Goal: Task Accomplishment & Management: Use online tool/utility

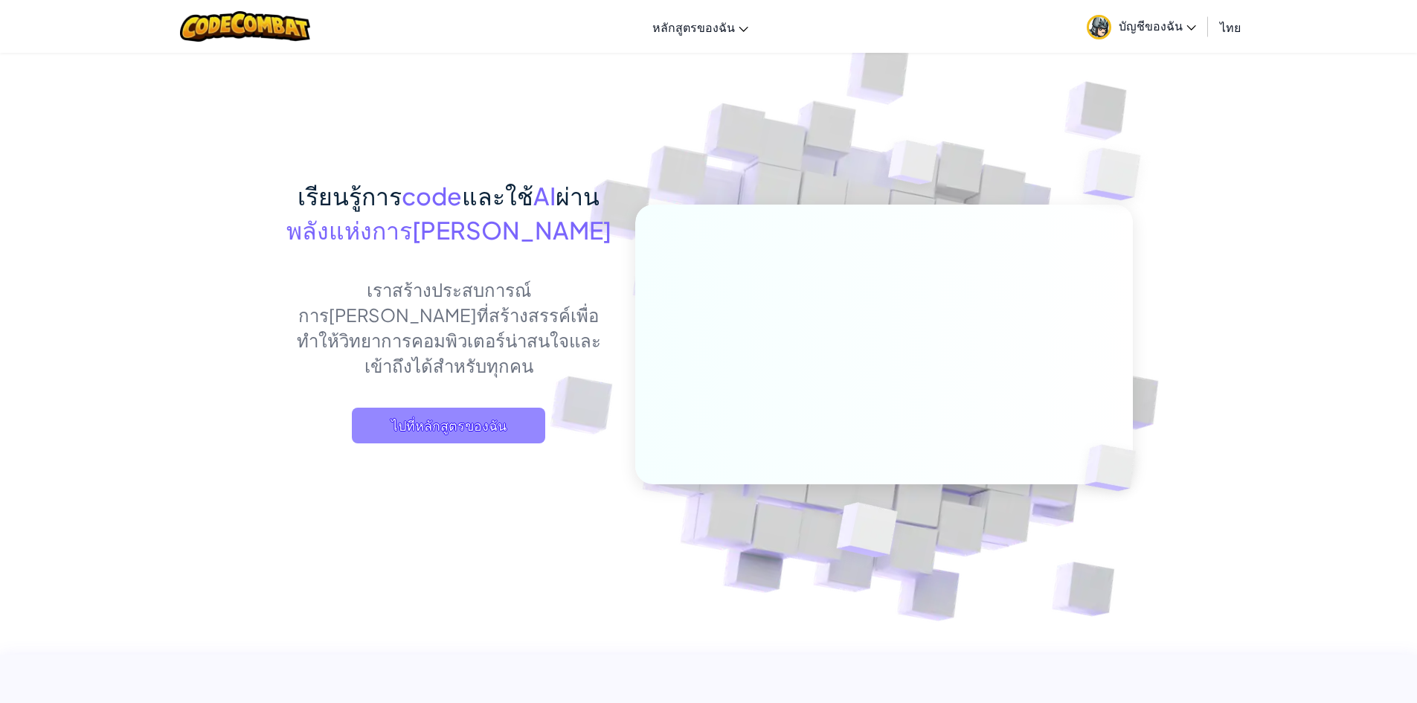
click at [444, 408] on span "ไปที่หลักสูตรของฉัน" at bounding box center [448, 426] width 193 height 36
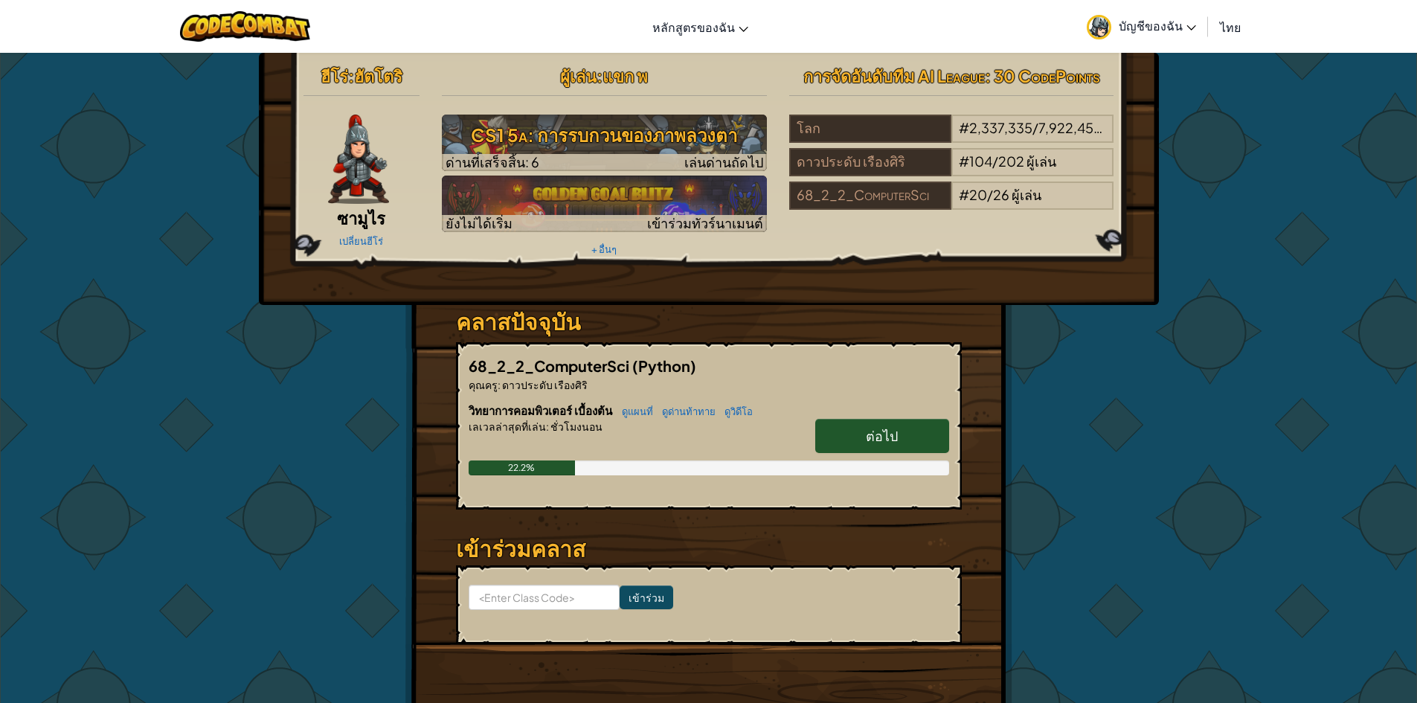
click at [898, 434] on link "ต่อไป" at bounding box center [882, 436] width 134 height 34
select select "th"
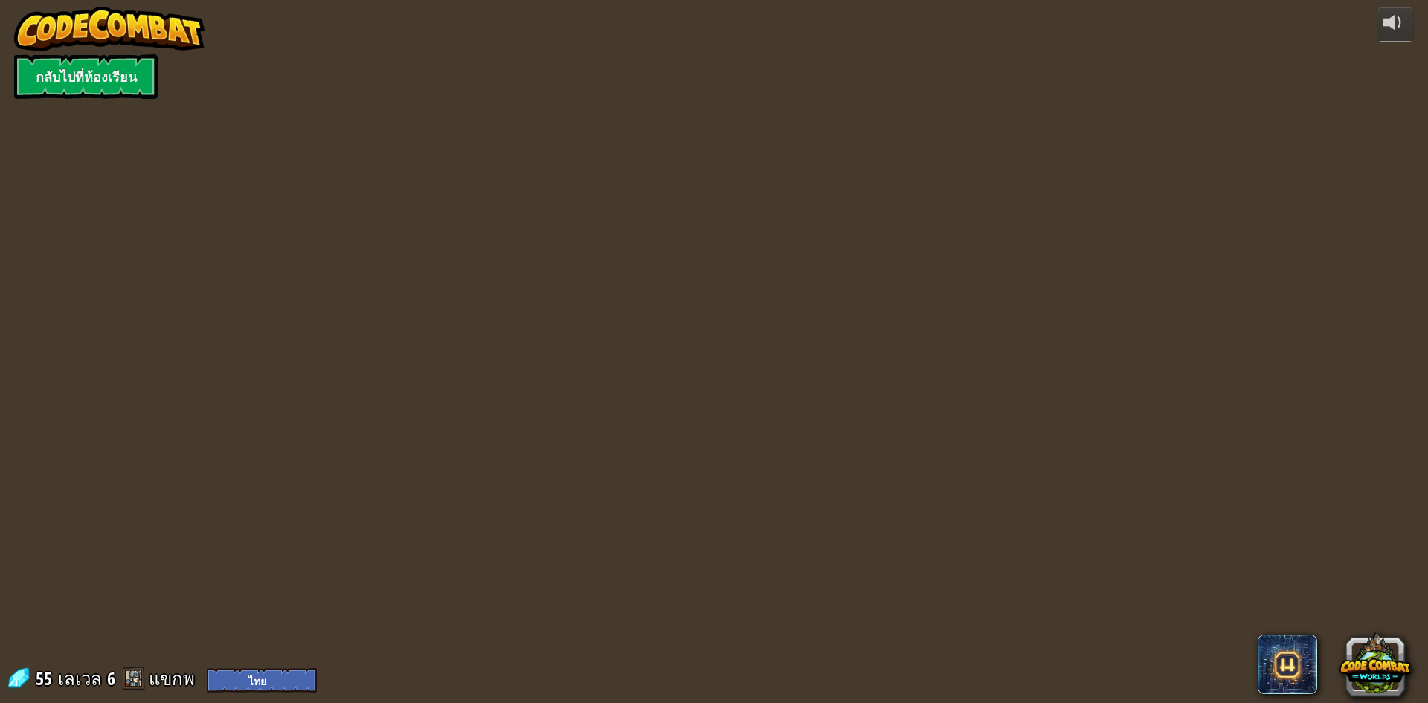
select select "th"
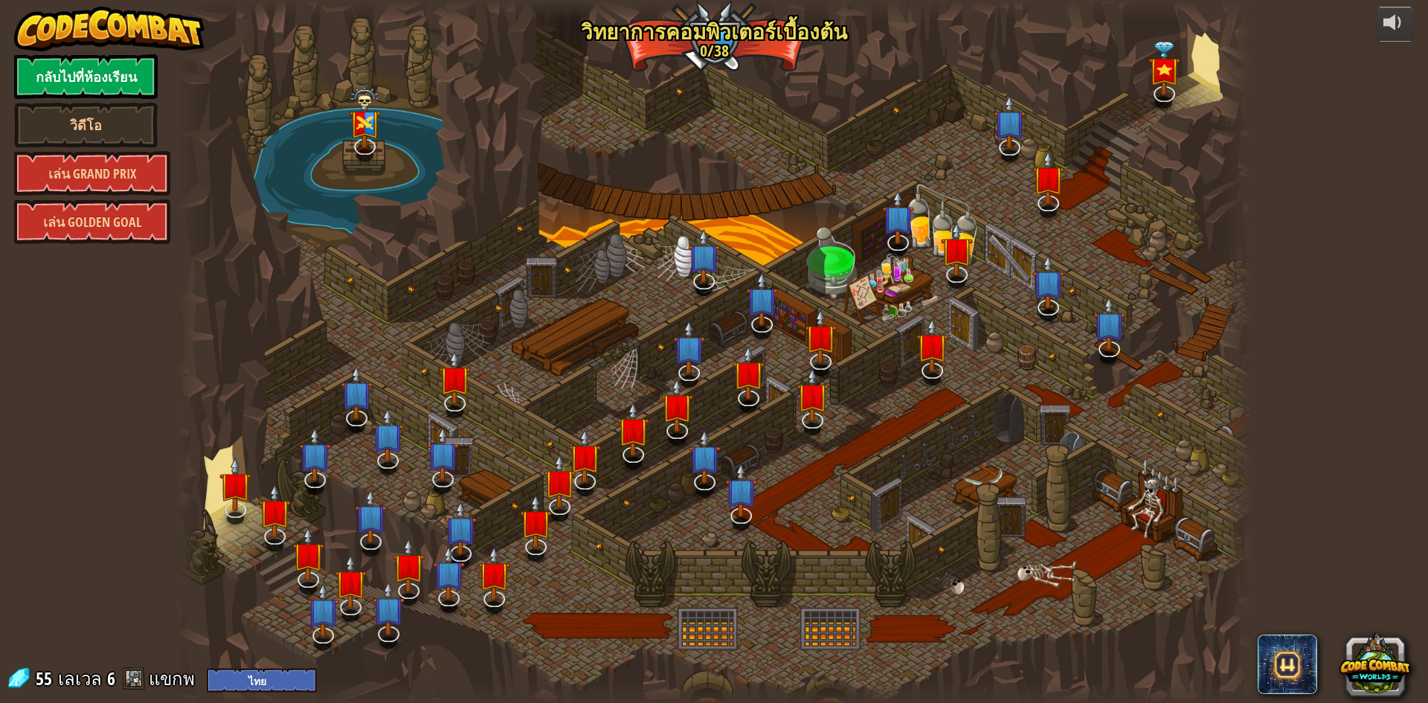
select select "th"
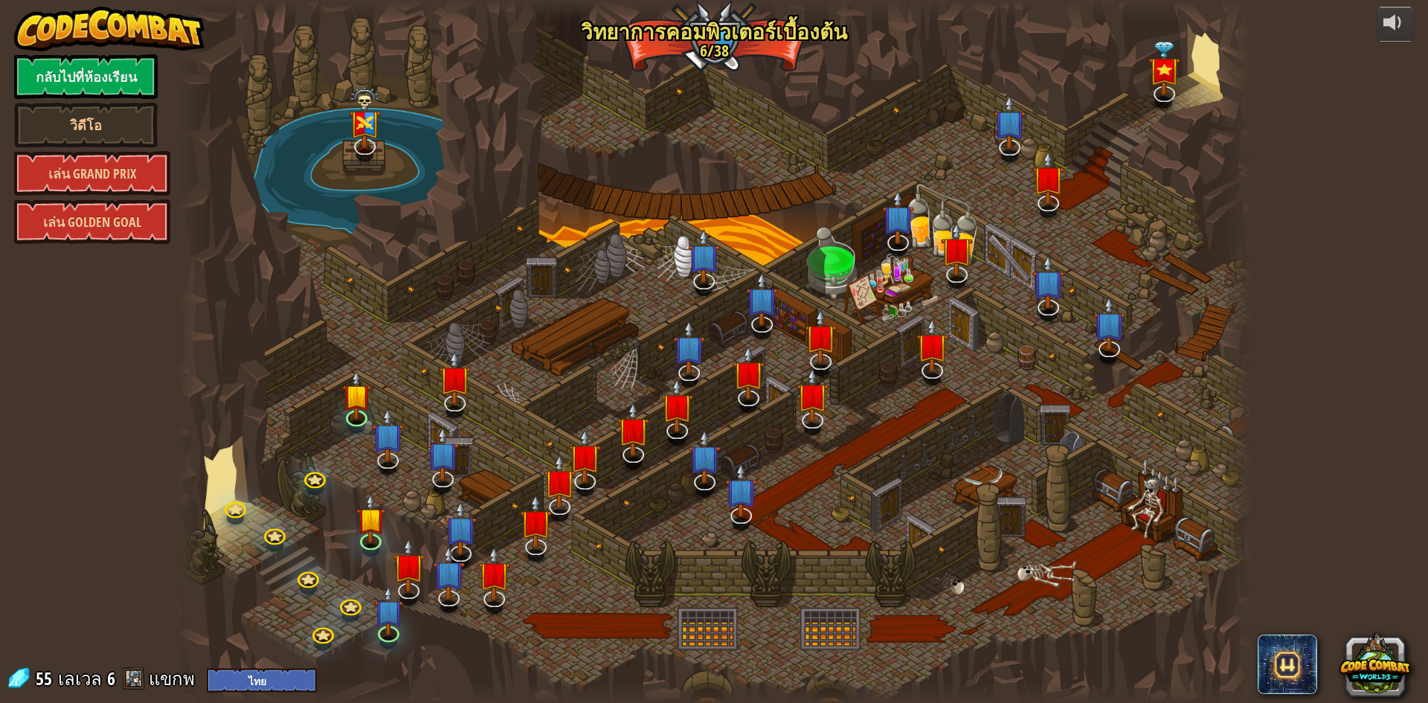
select select "th"
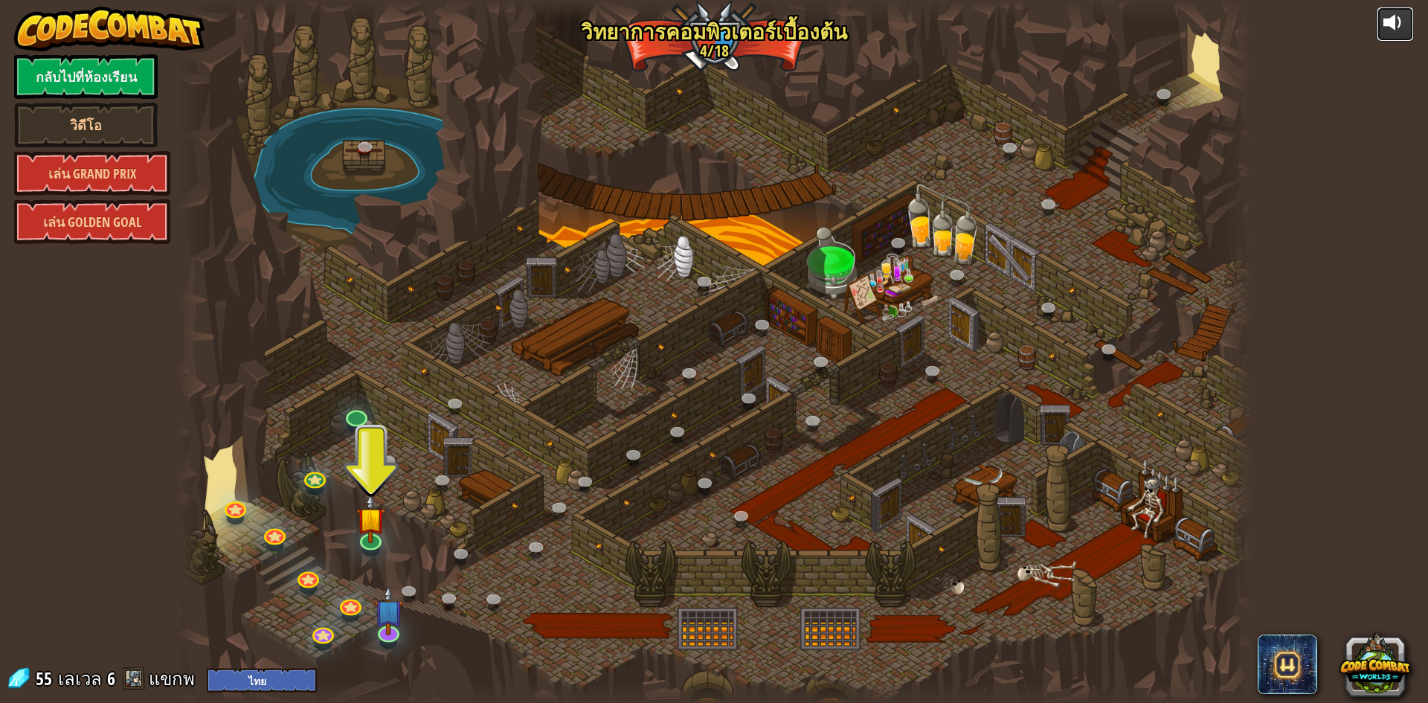
click at [1380, 13] on button at bounding box center [1395, 24] width 37 height 35
click at [1380, 15] on button at bounding box center [1395, 24] width 37 height 35
click at [889, 636] on div at bounding box center [713, 351] width 1075 height 703
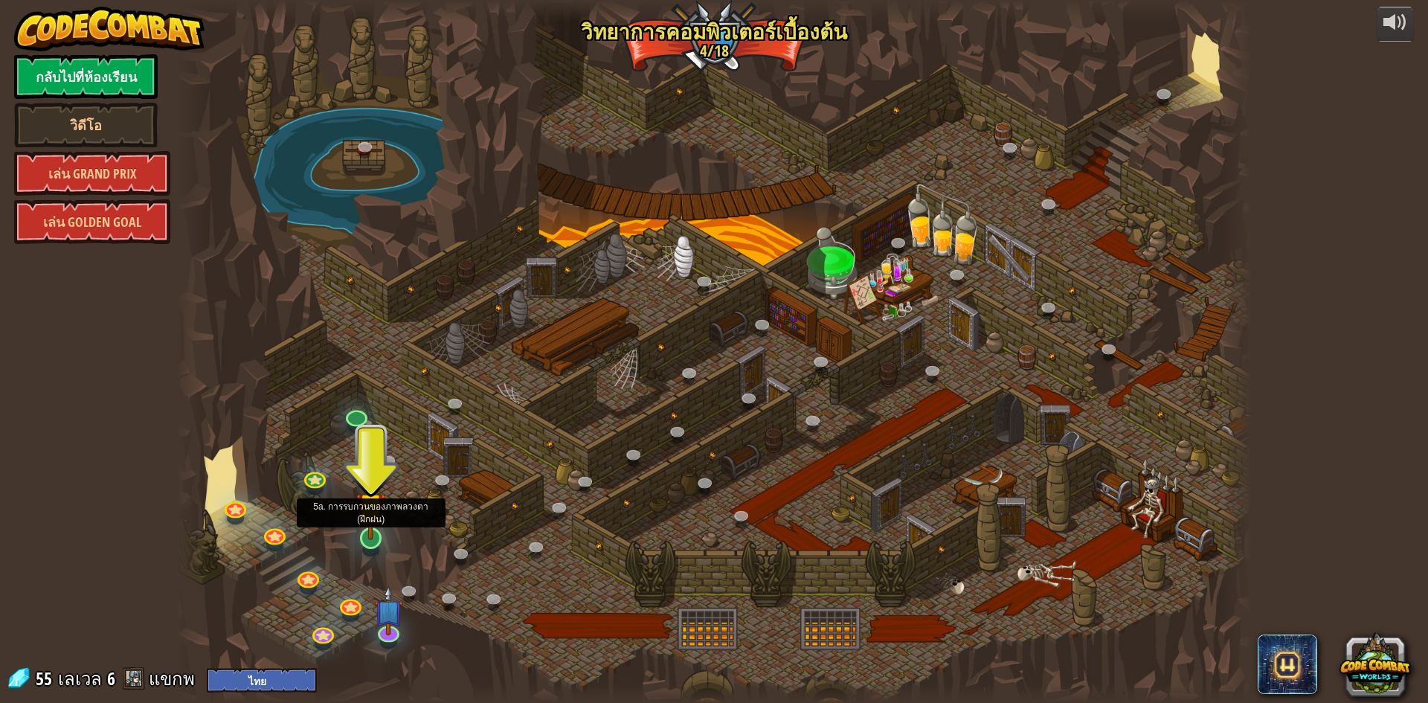
click at [363, 540] on div at bounding box center [371, 538] width 22 height 22
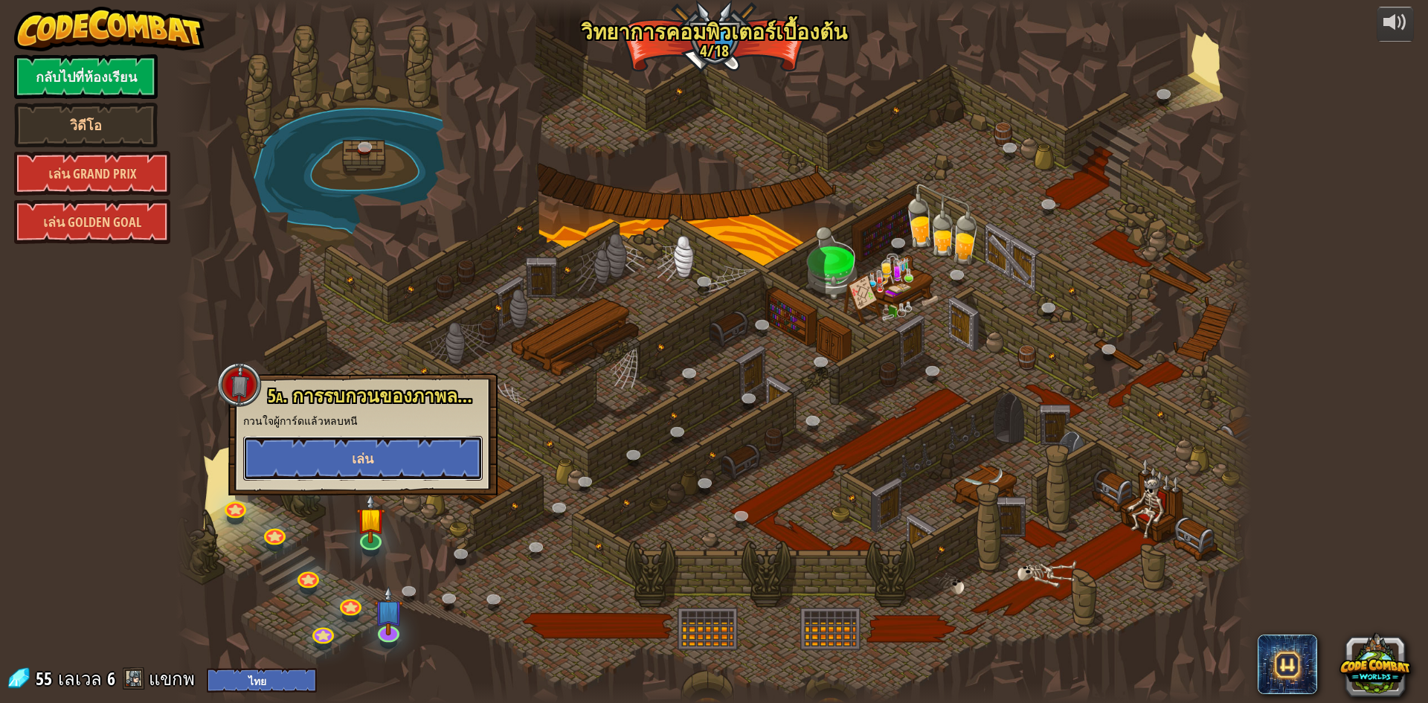
click at [421, 457] on button "เล่น" at bounding box center [362, 458] width 239 height 45
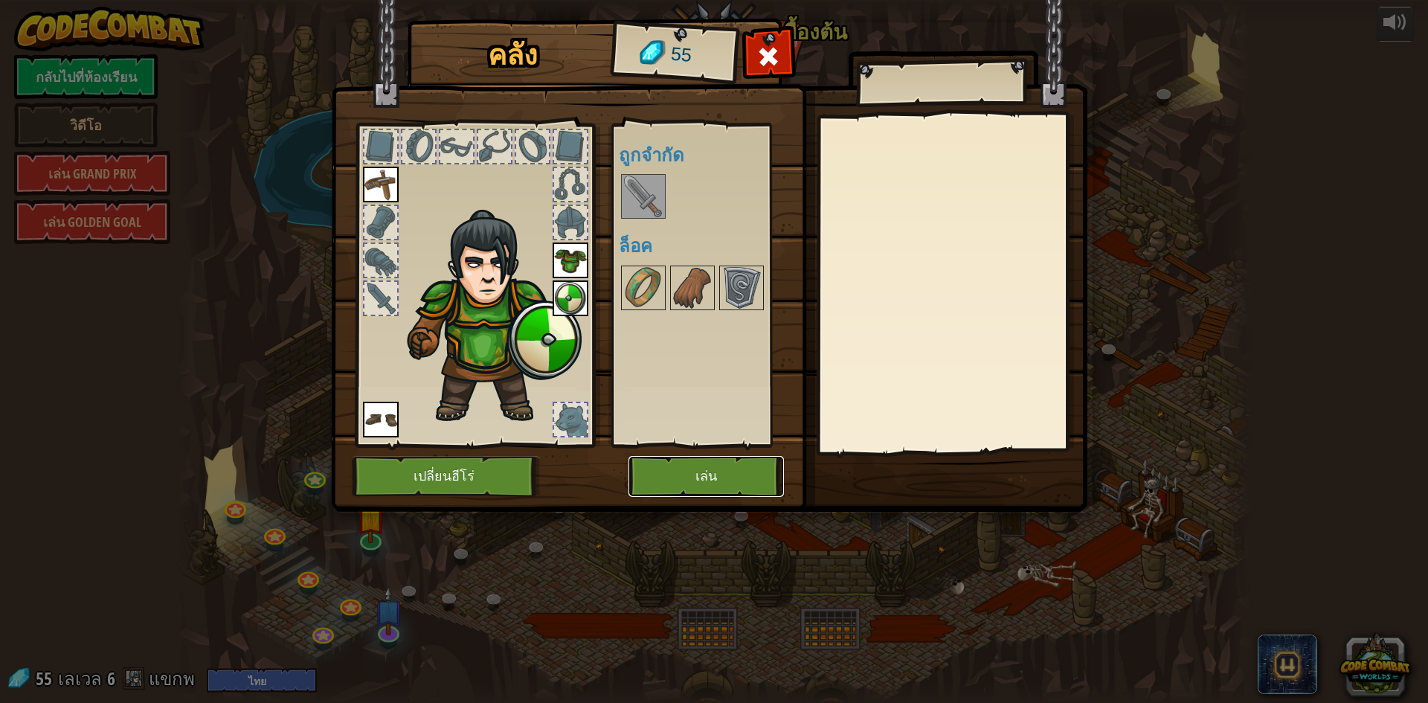
click at [697, 488] on button "เล่น" at bounding box center [705, 476] width 155 height 41
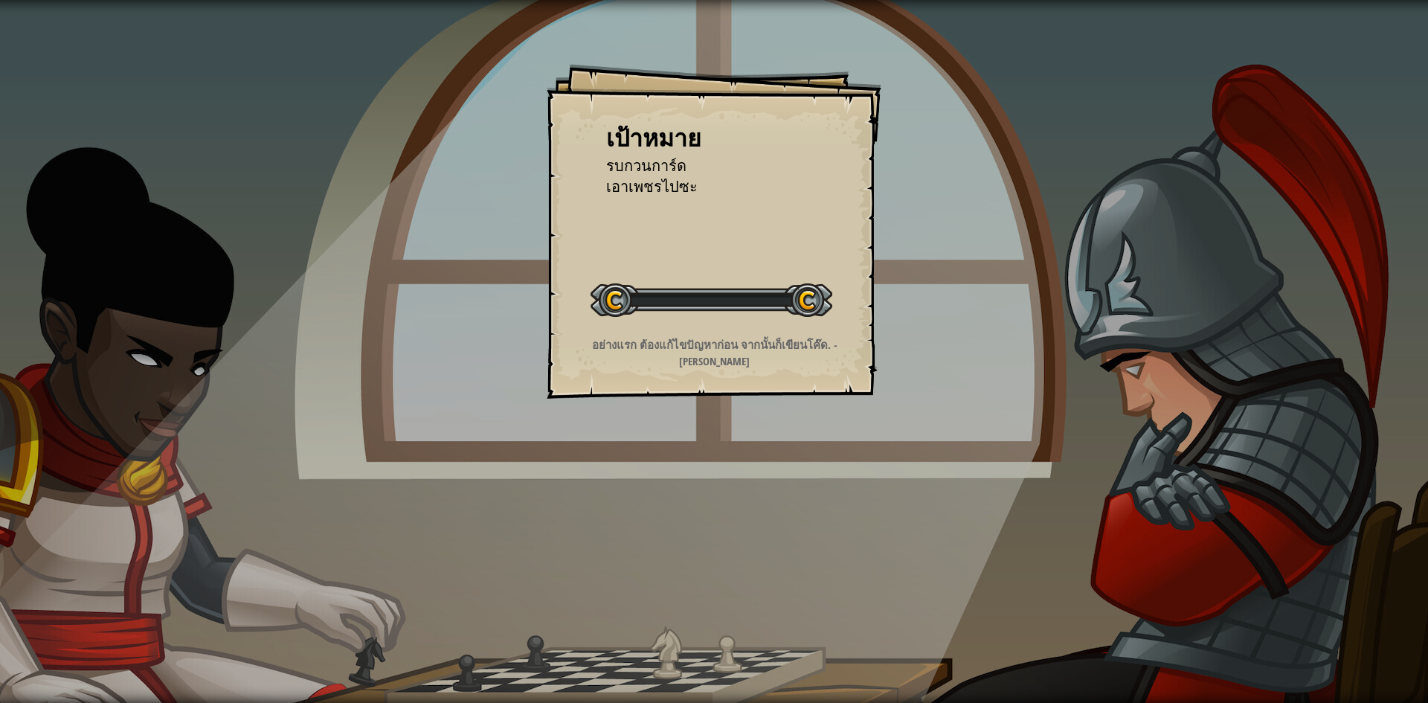
drag, startPoint x: 697, startPoint y: 488, endPoint x: 684, endPoint y: 408, distance: 81.3
click at [689, 432] on div "เป้าหมาย รบกวนการ์ด เอาเพชรไปซะ เริ่มด่าน เกิดข้อผิดพลาดในการโหลดจากเซิร์ฟเวอร์…" at bounding box center [714, 351] width 1428 height 703
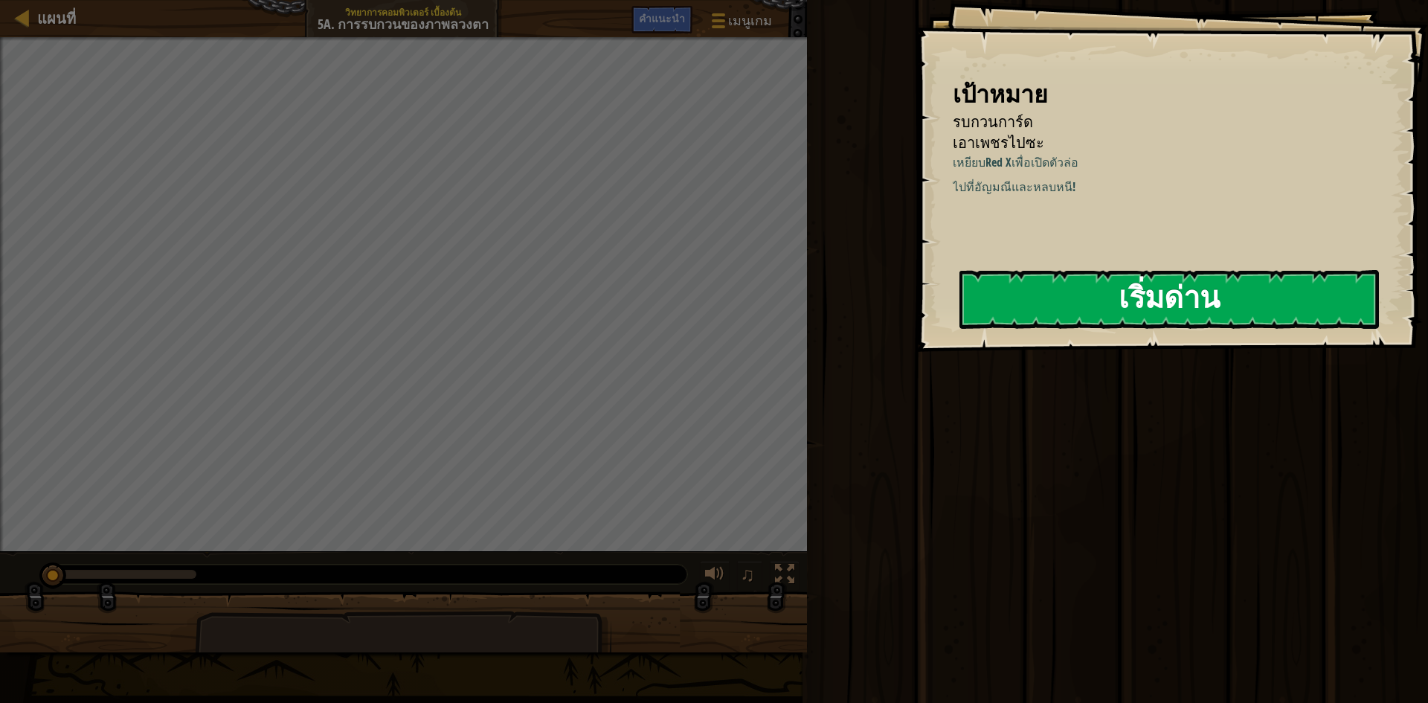
click at [1181, 288] on button "เริ่มด่าน" at bounding box center [1168, 299] width 419 height 59
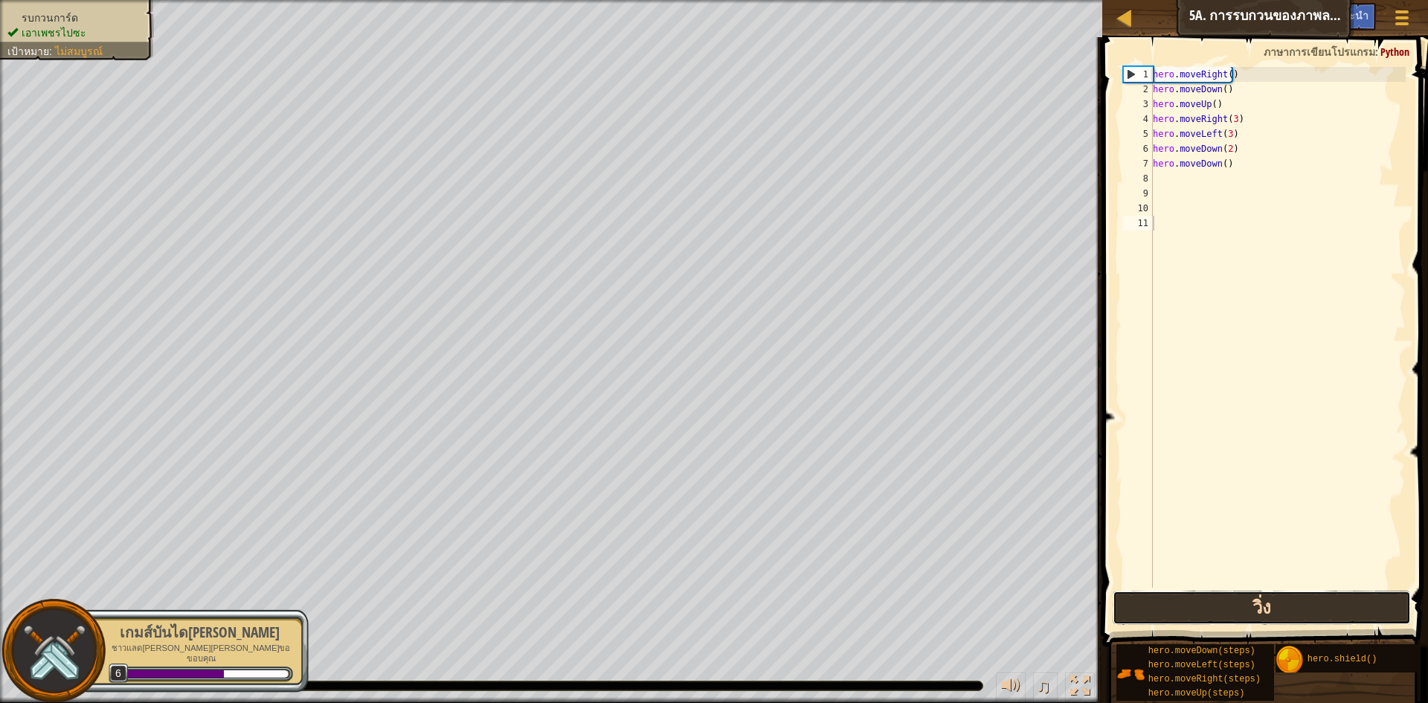
click at [1208, 605] on button "วิ่ง" at bounding box center [1262, 607] width 298 height 34
click at [1210, 605] on button "วิ่ง" at bounding box center [1262, 607] width 298 height 34
click at [1214, 611] on button "วิ่ง" at bounding box center [1262, 607] width 298 height 34
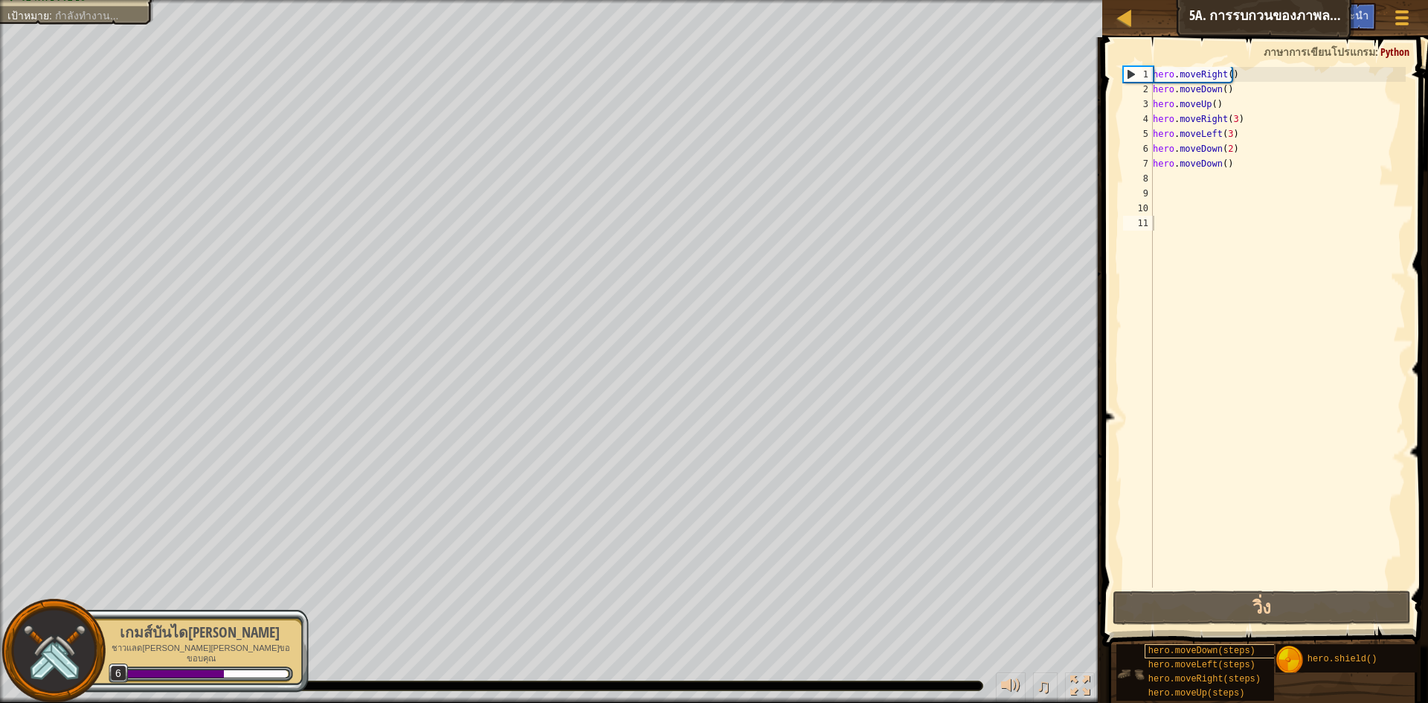
drag, startPoint x: 1214, startPoint y: 611, endPoint x: 1216, endPoint y: 645, distance: 34.3
click at [1215, 644] on div "คำแนะนำ วิดีโอ 1 2 3 4 5 6 7 8 9 10 11 hero . moveRight ( ) hero . moveDown ( )…" at bounding box center [1263, 366] width 330 height 658
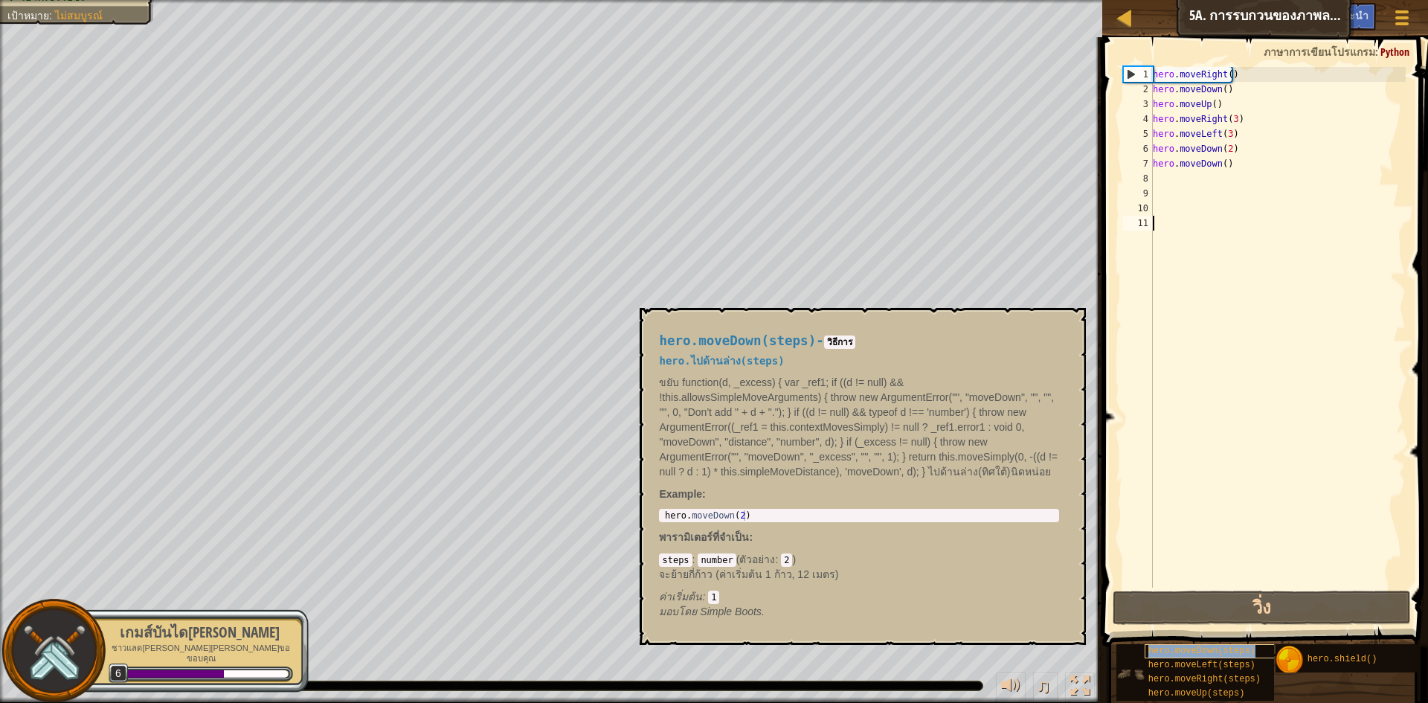
click at [1216, 645] on div "hero.moveDown(steps)" at bounding box center [1216, 651] width 143 height 14
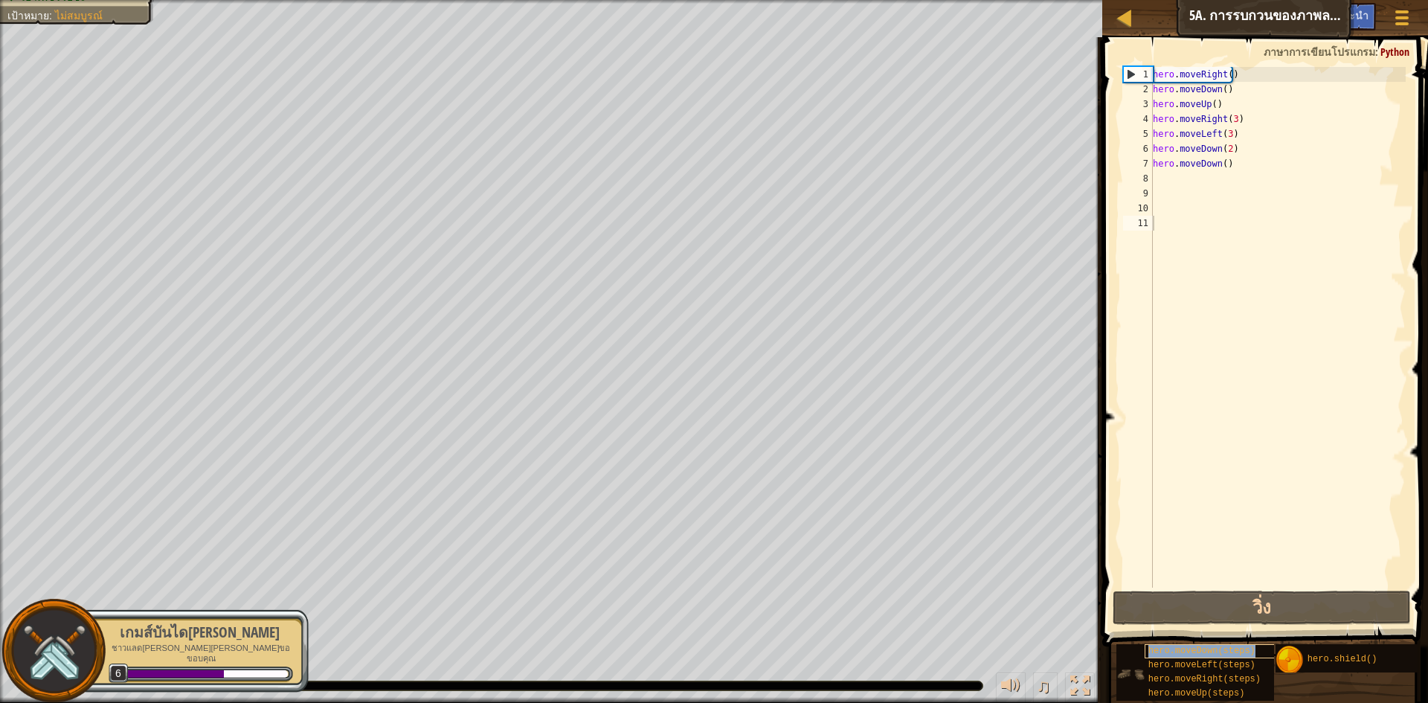
click at [1216, 645] on div "hero.moveDown(steps)" at bounding box center [1216, 651] width 143 height 14
click at [1226, 625] on span at bounding box center [1267, 320] width 338 height 653
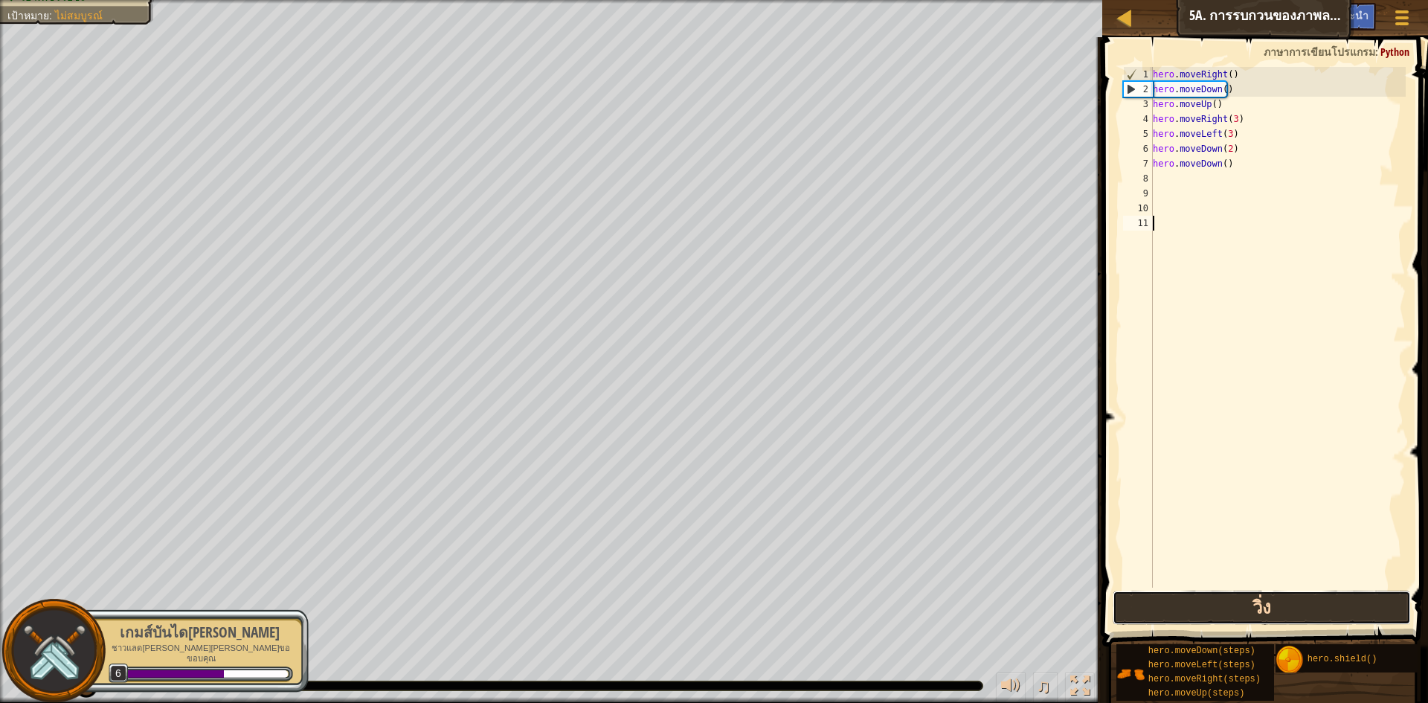
click at [1232, 608] on button "วิ่ง" at bounding box center [1262, 607] width 298 height 34
click at [1237, 613] on button "วิ่ง" at bounding box center [1262, 607] width 298 height 34
click at [1241, 611] on button "วิ่ง" at bounding box center [1262, 607] width 298 height 34
click at [1241, 608] on button "วิ่ง" at bounding box center [1262, 607] width 298 height 34
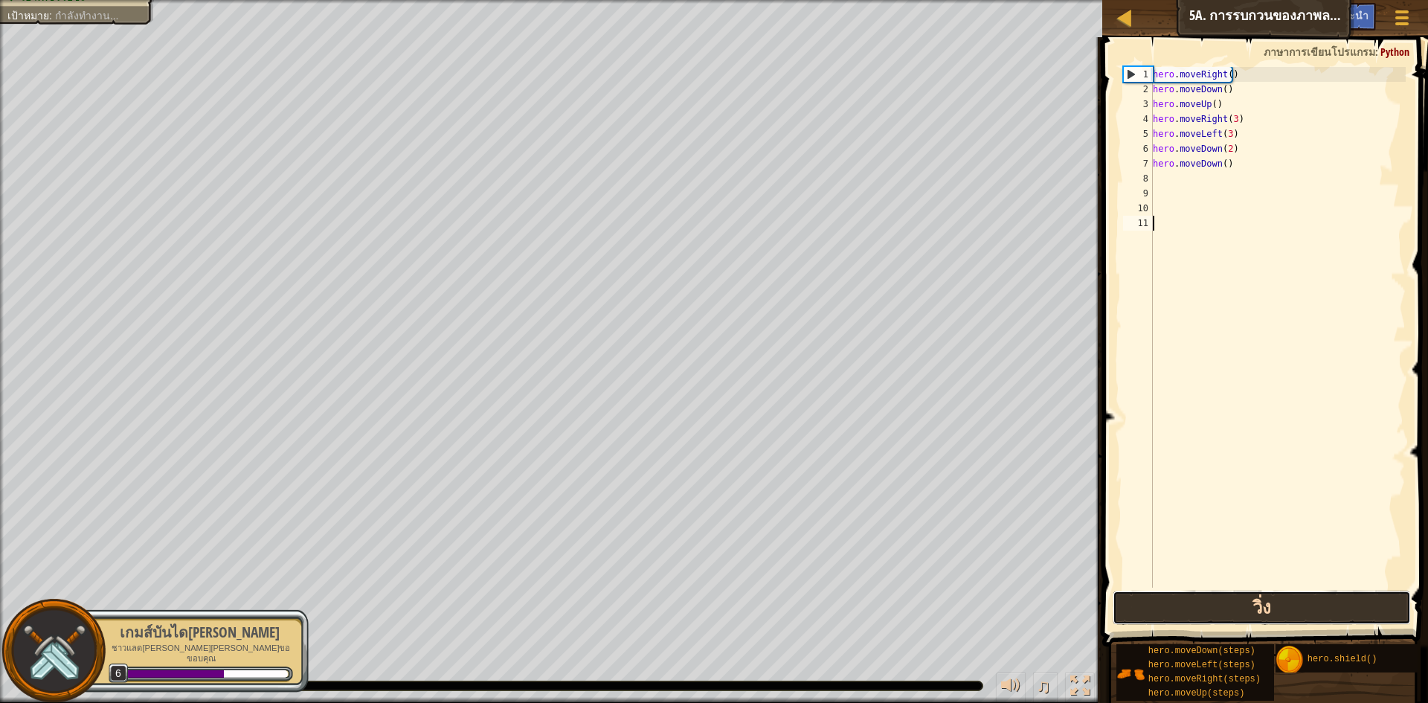
click at [1241, 608] on button "วิ่ง" at bounding box center [1262, 607] width 298 height 34
drag, startPoint x: 1241, startPoint y: 608, endPoint x: 1239, endPoint y: 594, distance: 13.6
click at [1241, 605] on button "วิ่ง" at bounding box center [1262, 607] width 298 height 34
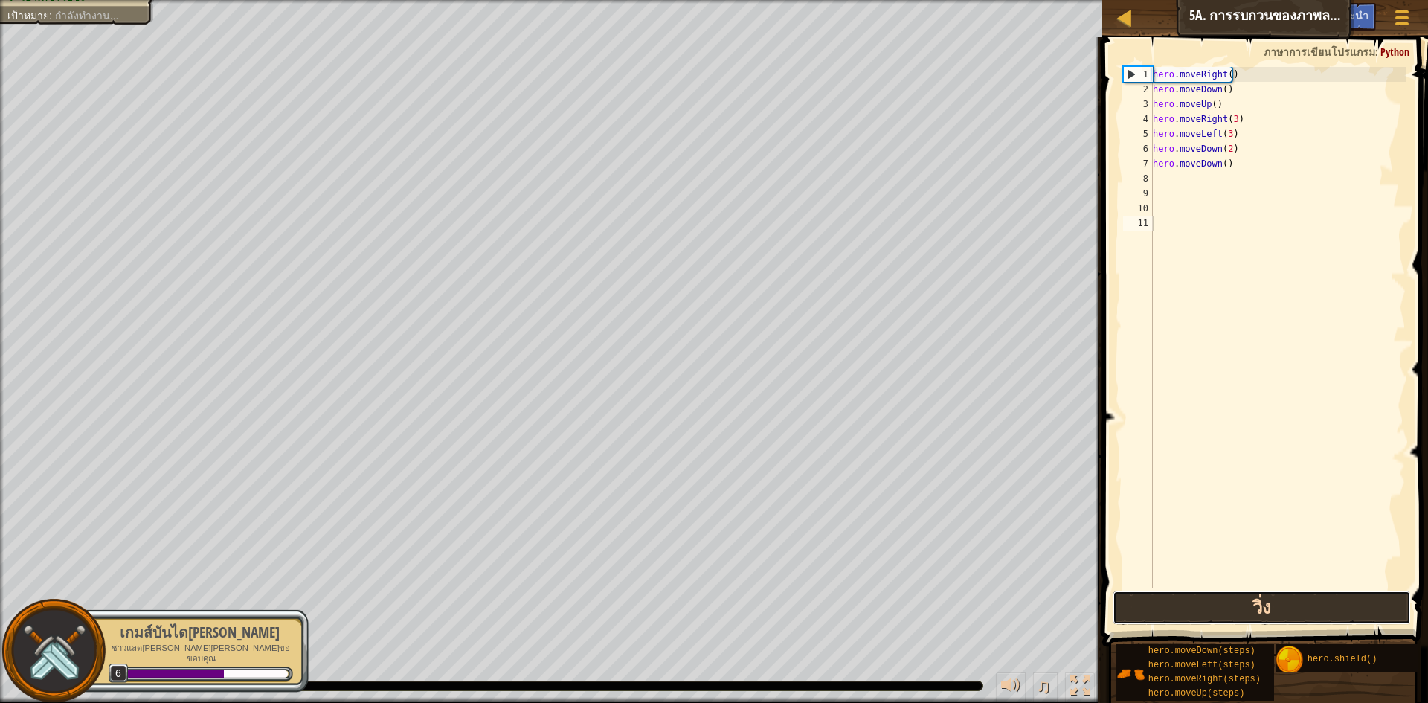
click at [1239, 594] on button "วิ่ง" at bounding box center [1262, 607] width 298 height 34
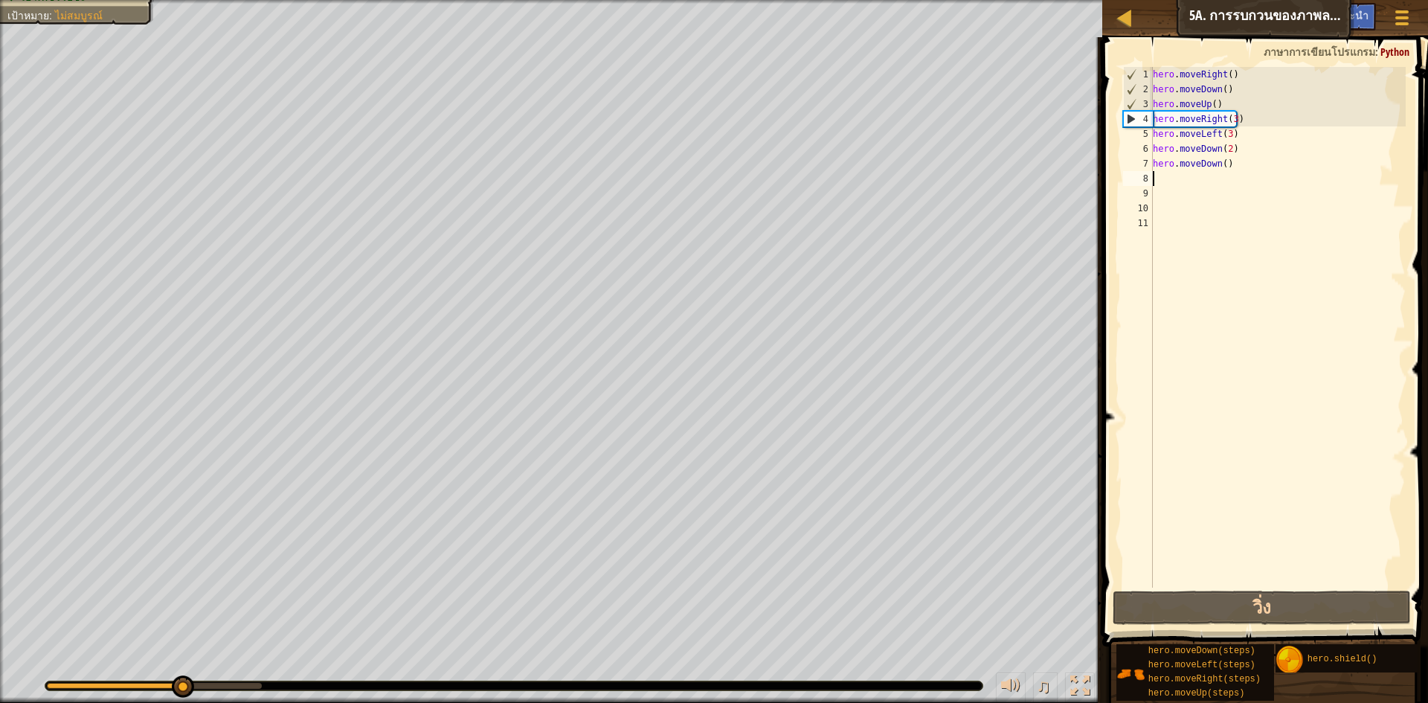
click at [1255, 171] on div "hero . moveRight ( ) hero . moveDown ( ) hero . moveUp ( ) hero . moveRight ( 3…" at bounding box center [1278, 342] width 256 height 550
click at [1249, 167] on div "hero . moveRight ( ) hero . moveDown ( ) hero . moveUp ( ) hero . moveRight ( 3…" at bounding box center [1278, 342] width 256 height 550
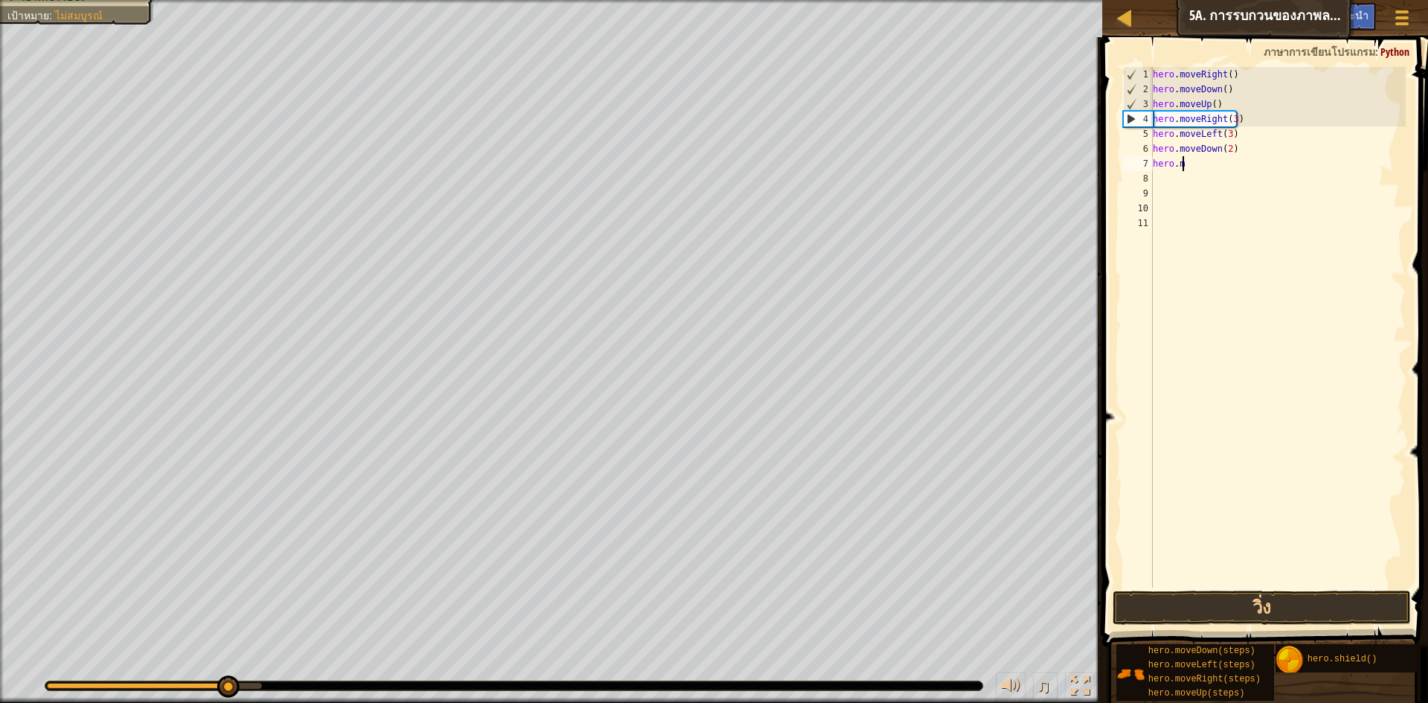
type textarea "h"
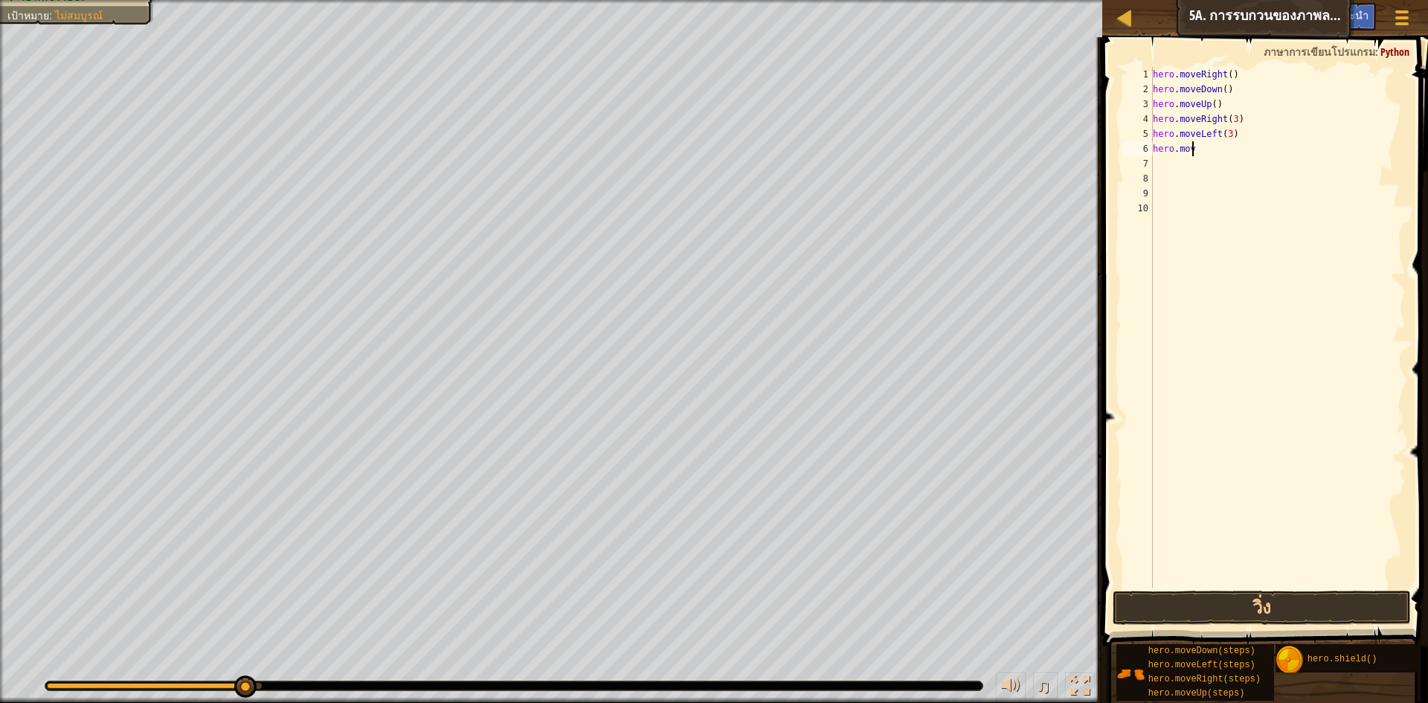
type textarea "h"
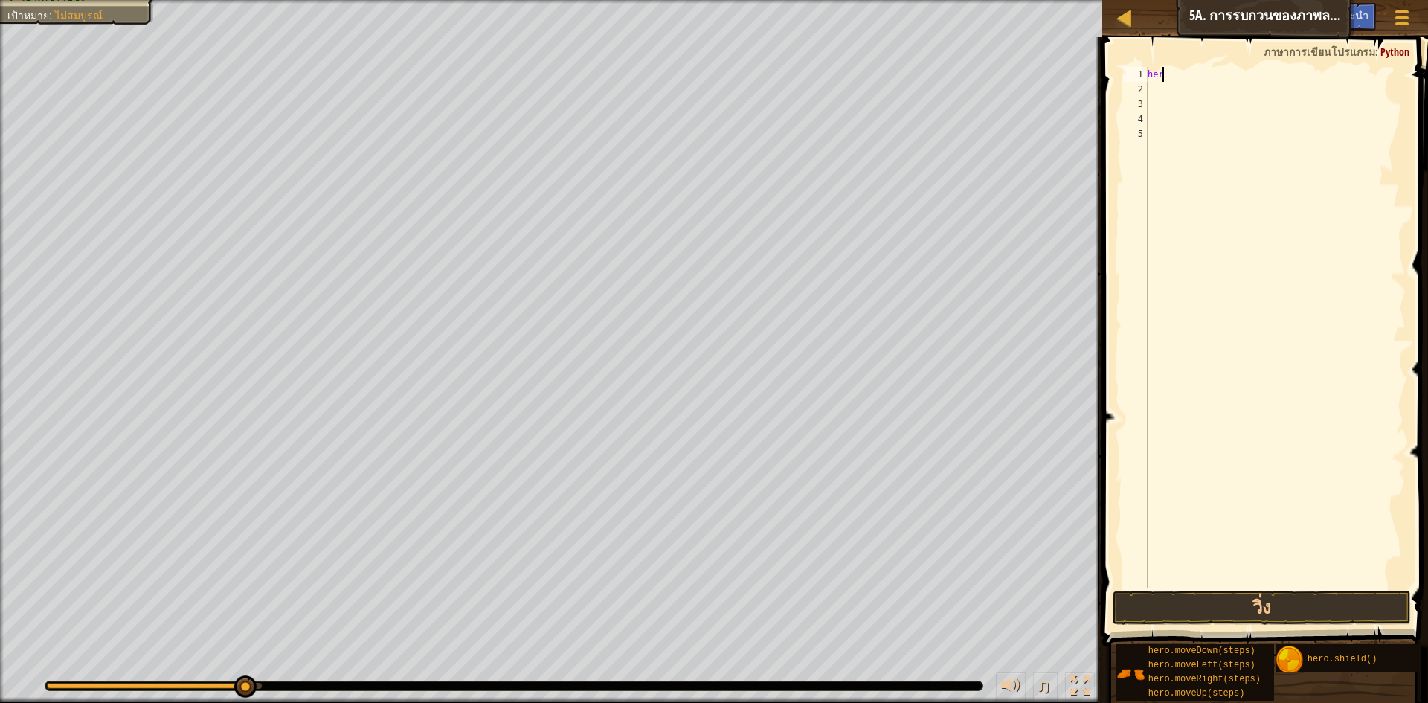
type textarea "h"
type textarea "้"
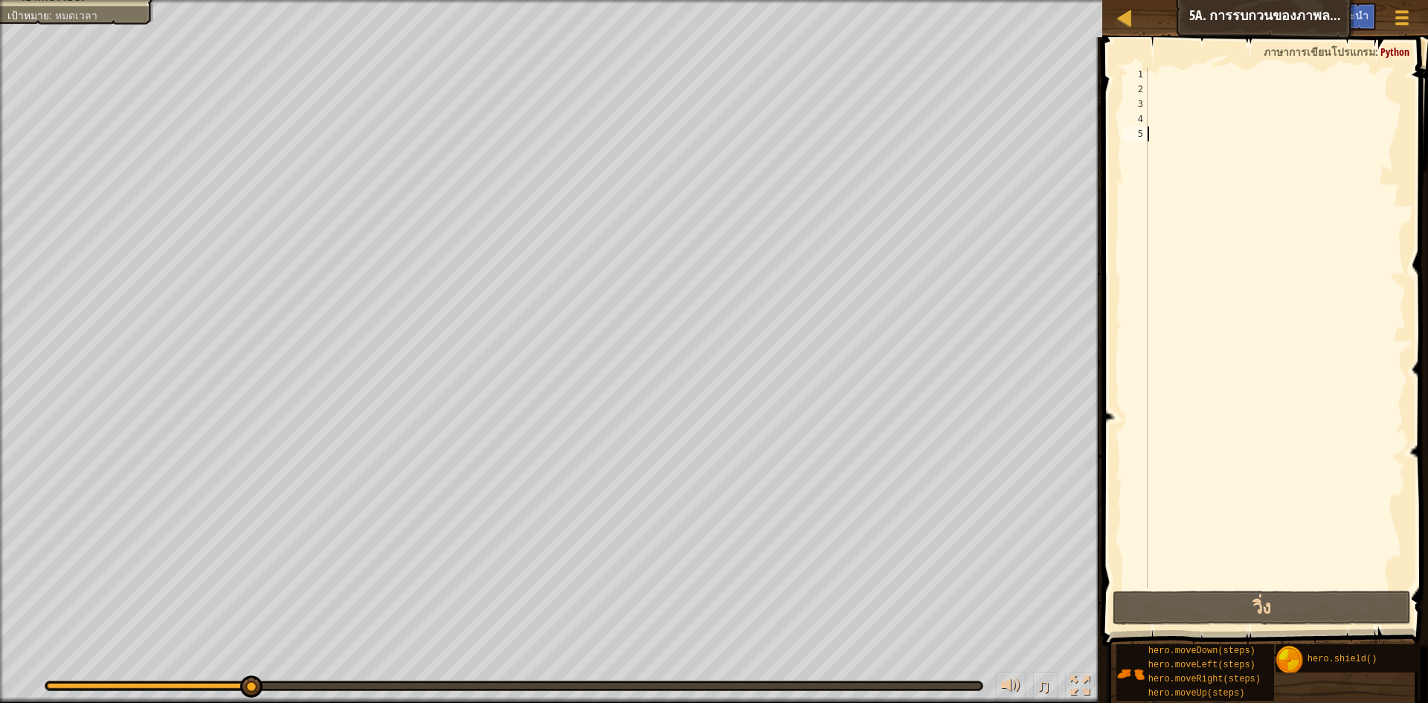
click at [1243, 360] on div at bounding box center [1275, 342] width 261 height 550
click at [1156, 74] on div at bounding box center [1275, 342] width 261 height 550
type textarea "h"
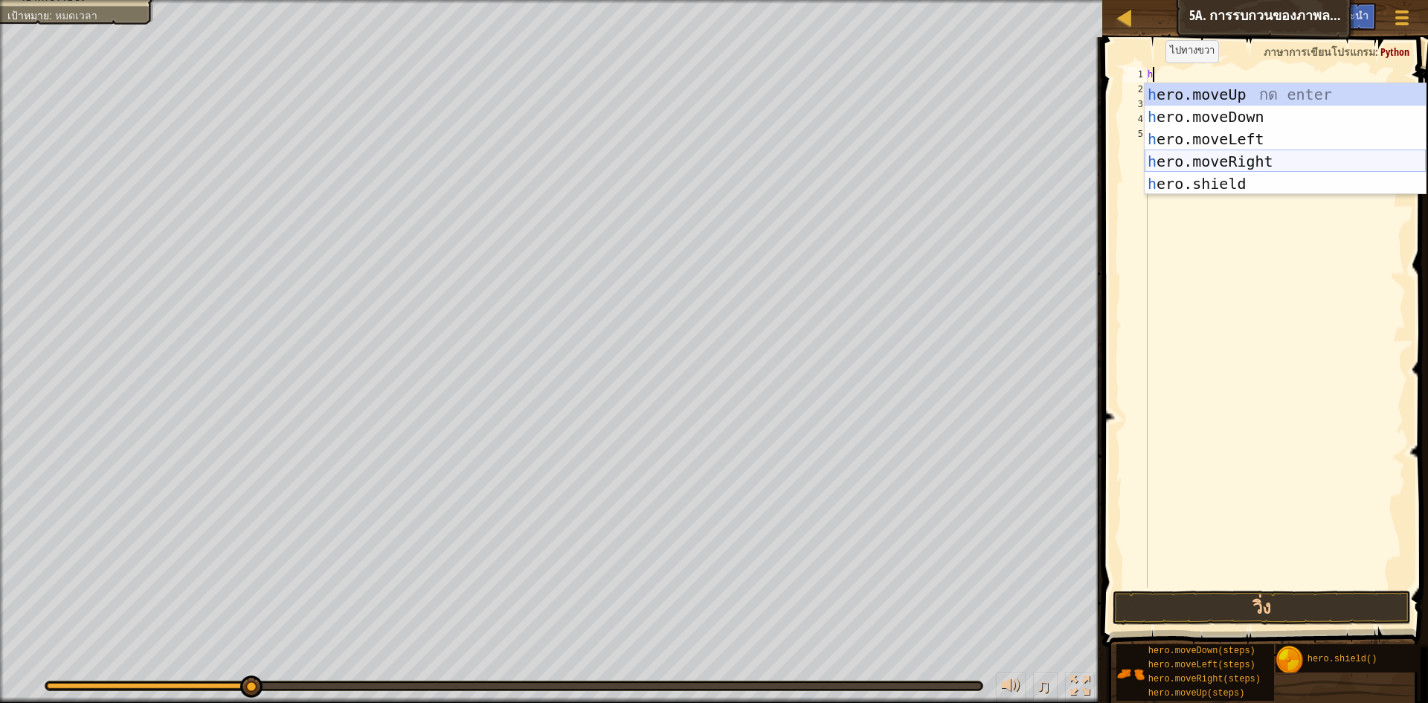
click at [1243, 161] on div "h ero.moveUp กด enter h ero.moveDown กด enter h ero.moveLeft กด enter h ero.mov…" at bounding box center [1285, 161] width 281 height 156
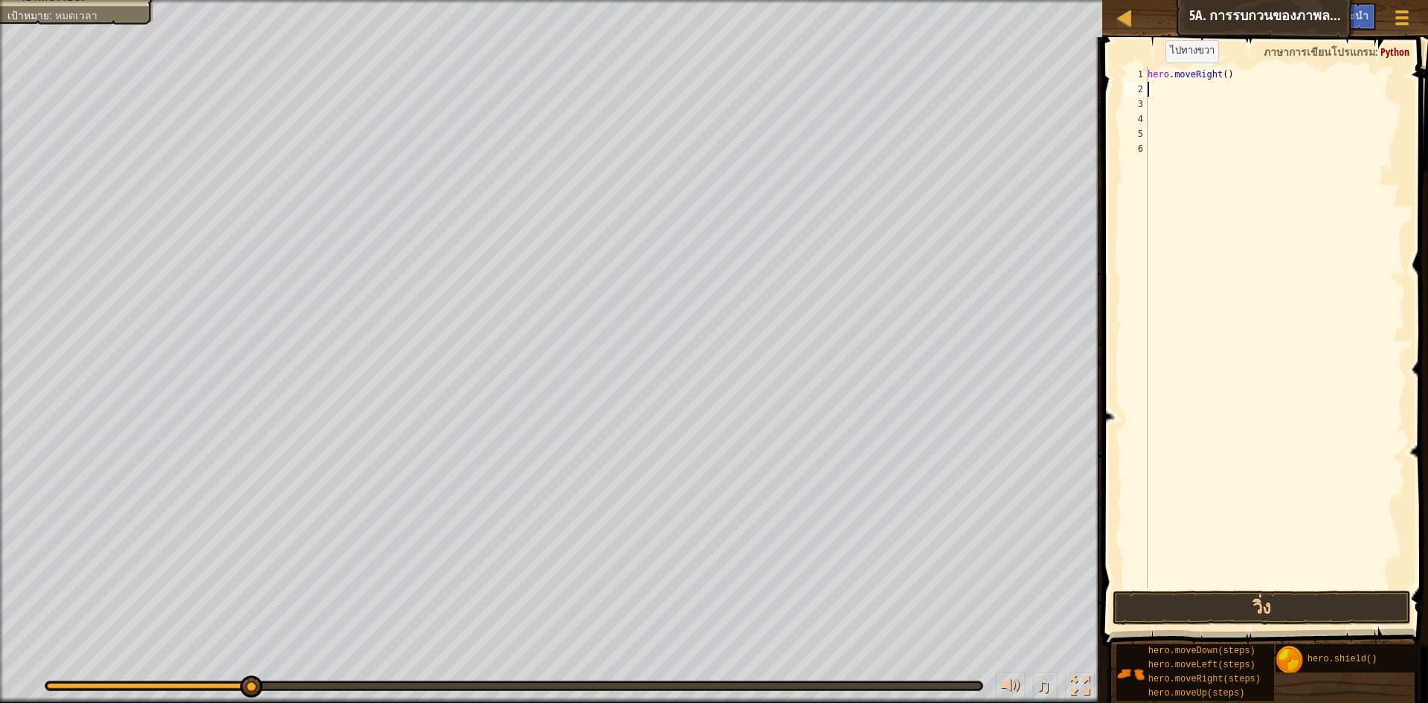
type textarea "h"
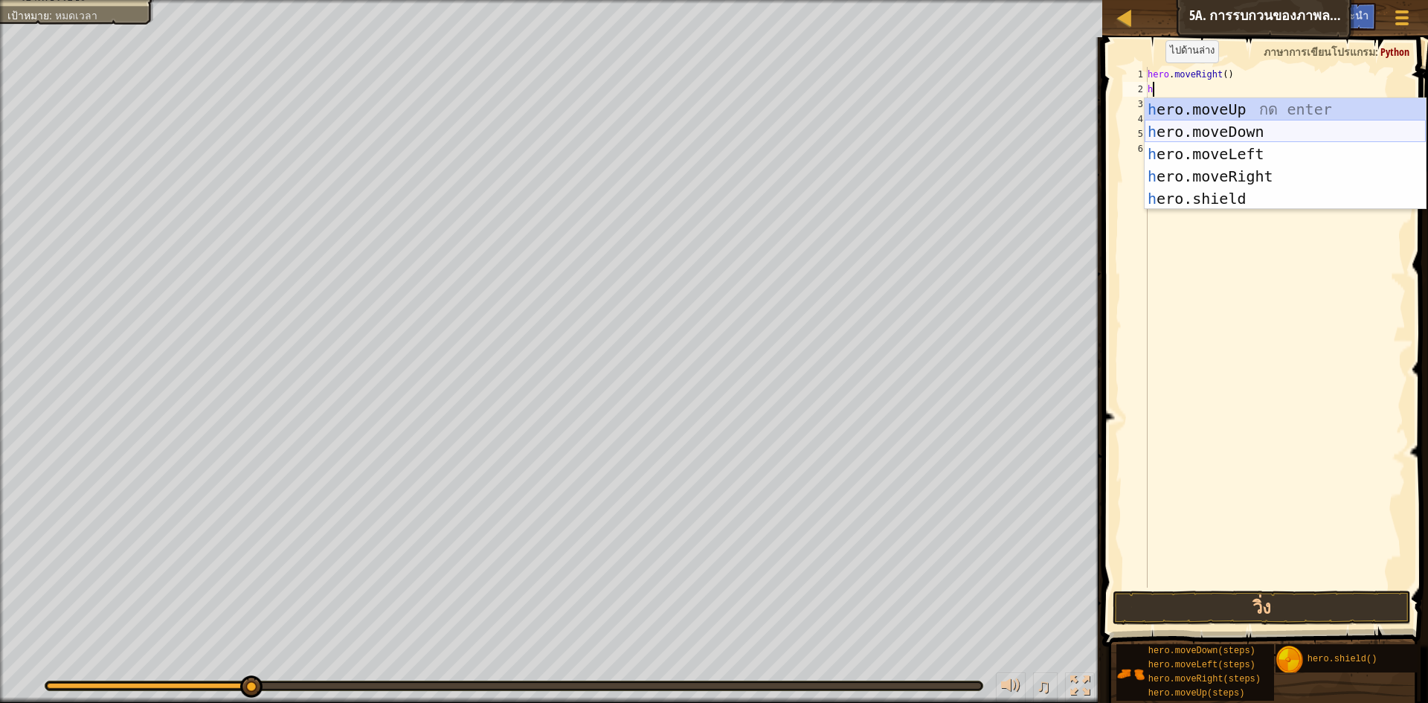
click at [1225, 134] on div "h ero.moveUp กด enter h ero.moveDown กด enter h ero.moveLeft กด enter h ero.mov…" at bounding box center [1285, 176] width 281 height 156
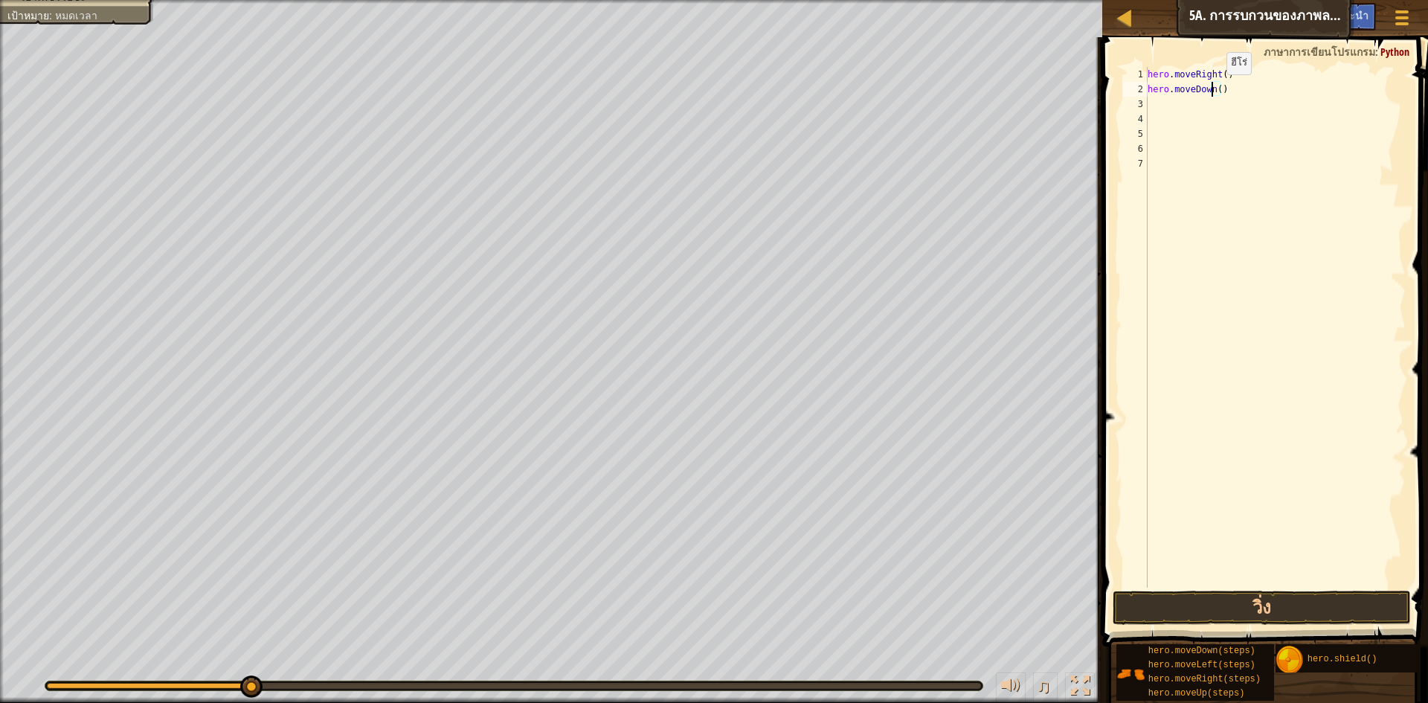
click at [1214, 89] on div "hero . moveRight ( ) hero . moveDown ( )" at bounding box center [1275, 342] width 261 height 550
click at [1217, 89] on div "hero . moveRight ( ) hero . moveDown ( )" at bounding box center [1275, 342] width 261 height 550
type textarea "hero.moveDown(3)"
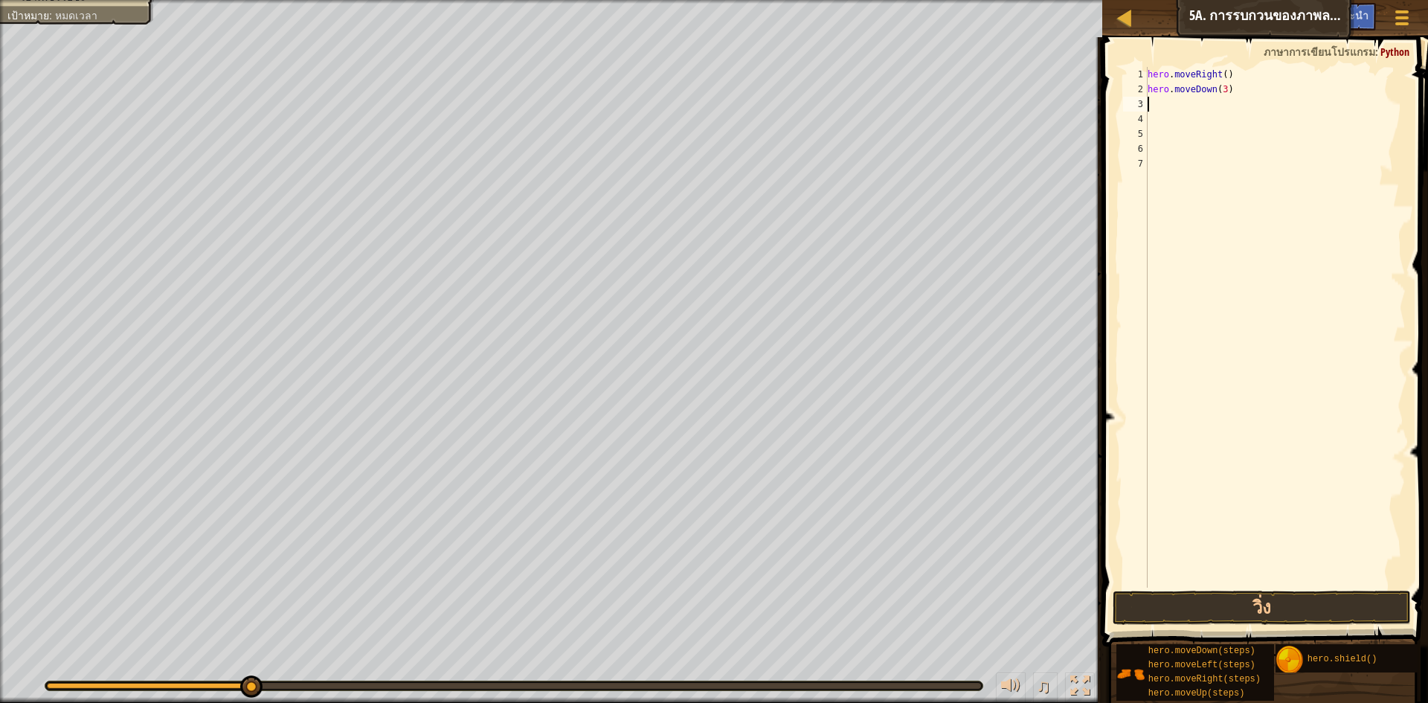
click at [1149, 109] on div "hero . moveRight ( ) hero . moveDown ( 3 )" at bounding box center [1275, 342] width 261 height 550
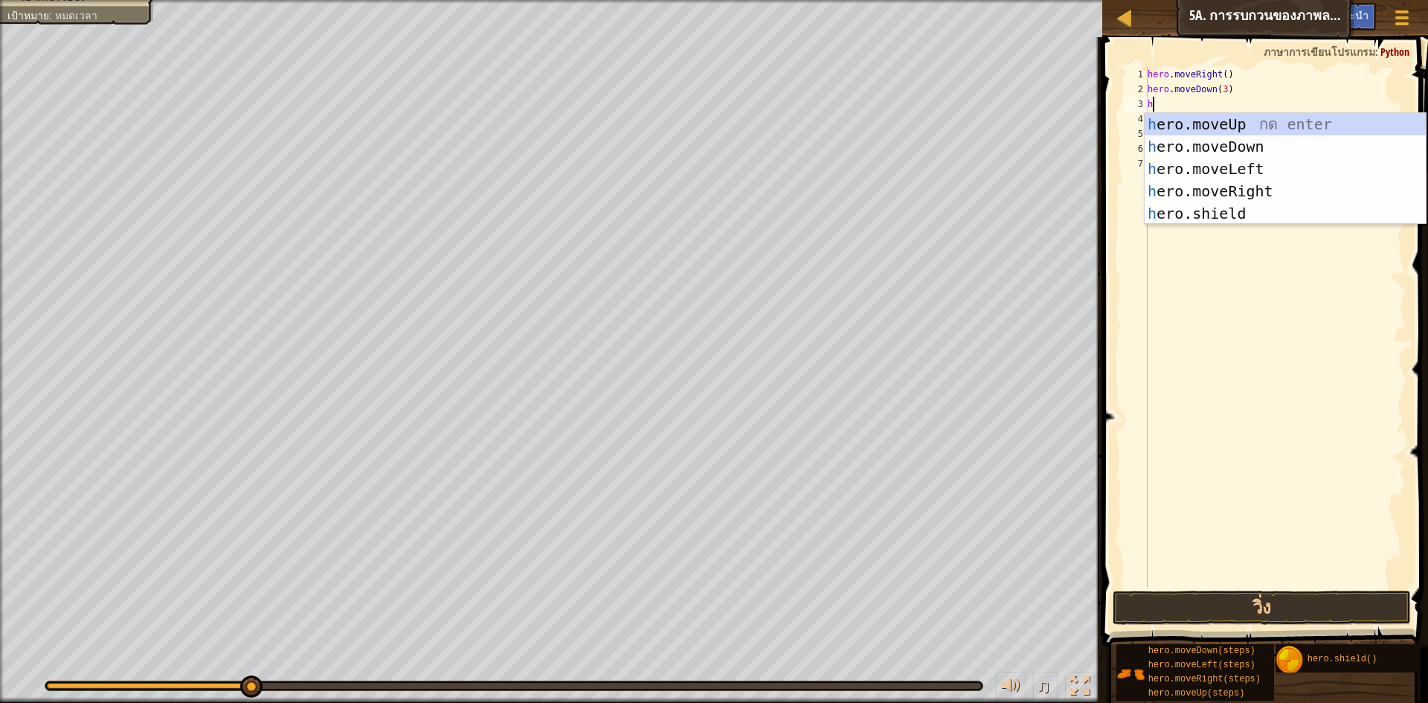
type textarea "h"
click at [1268, 123] on div "h ero.moveUp กด enter h ero.moveDown กด enter h ero.moveLeft กด enter h ero.mov…" at bounding box center [1285, 191] width 281 height 156
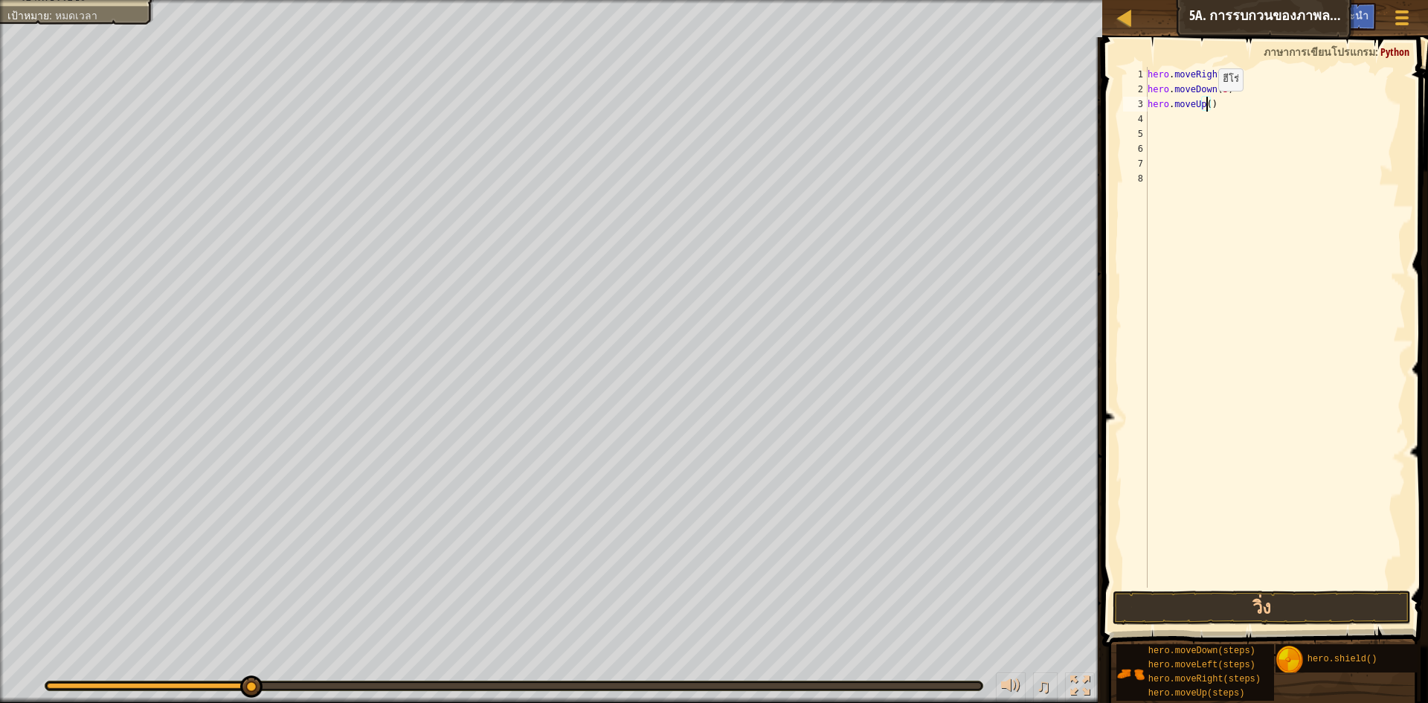
click at [1206, 106] on div "hero . moveRight ( ) hero . moveDown ( 3 ) hero . moveUp ( )" at bounding box center [1275, 342] width 261 height 550
type textarea "hero.moveUp(3)"
click at [1148, 118] on div "hero . moveRight ( ) hero . moveDown ( 3 ) hero . moveUp ( 3 )" at bounding box center [1275, 342] width 261 height 550
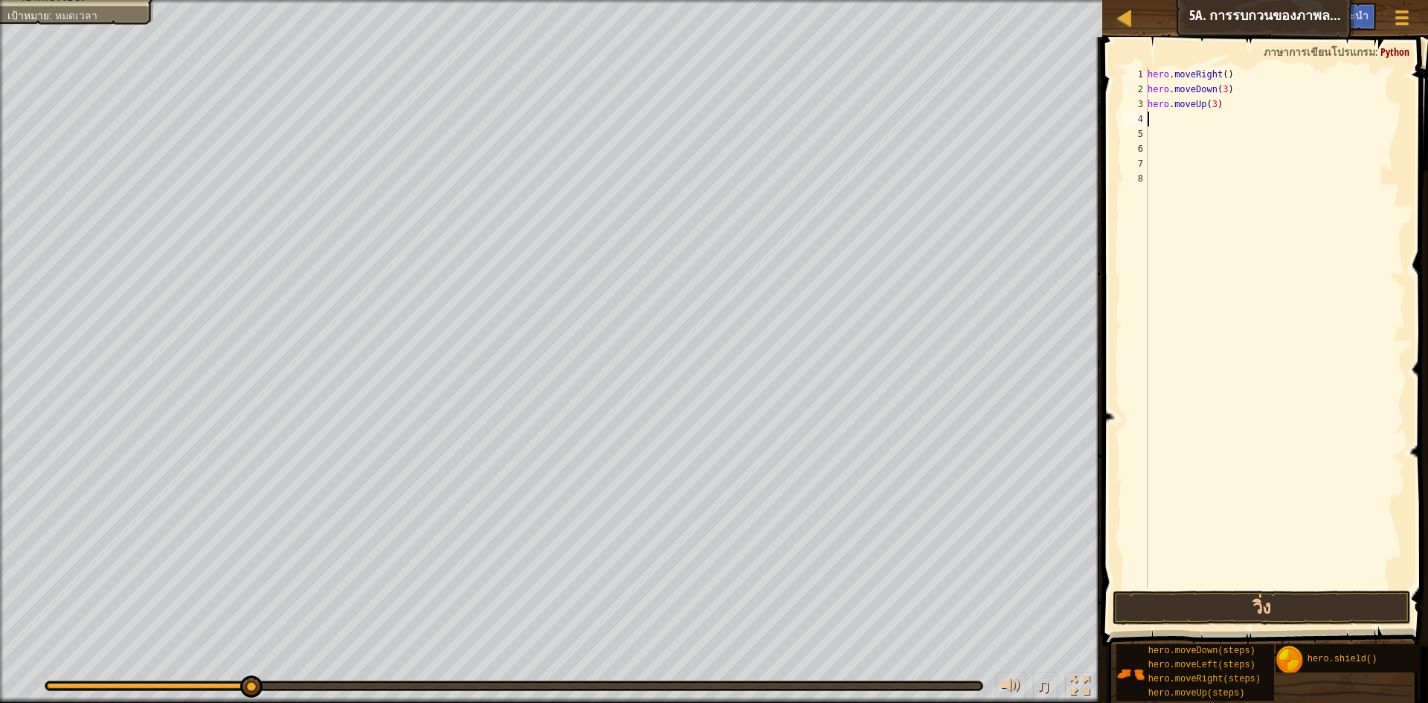
type textarea "h"
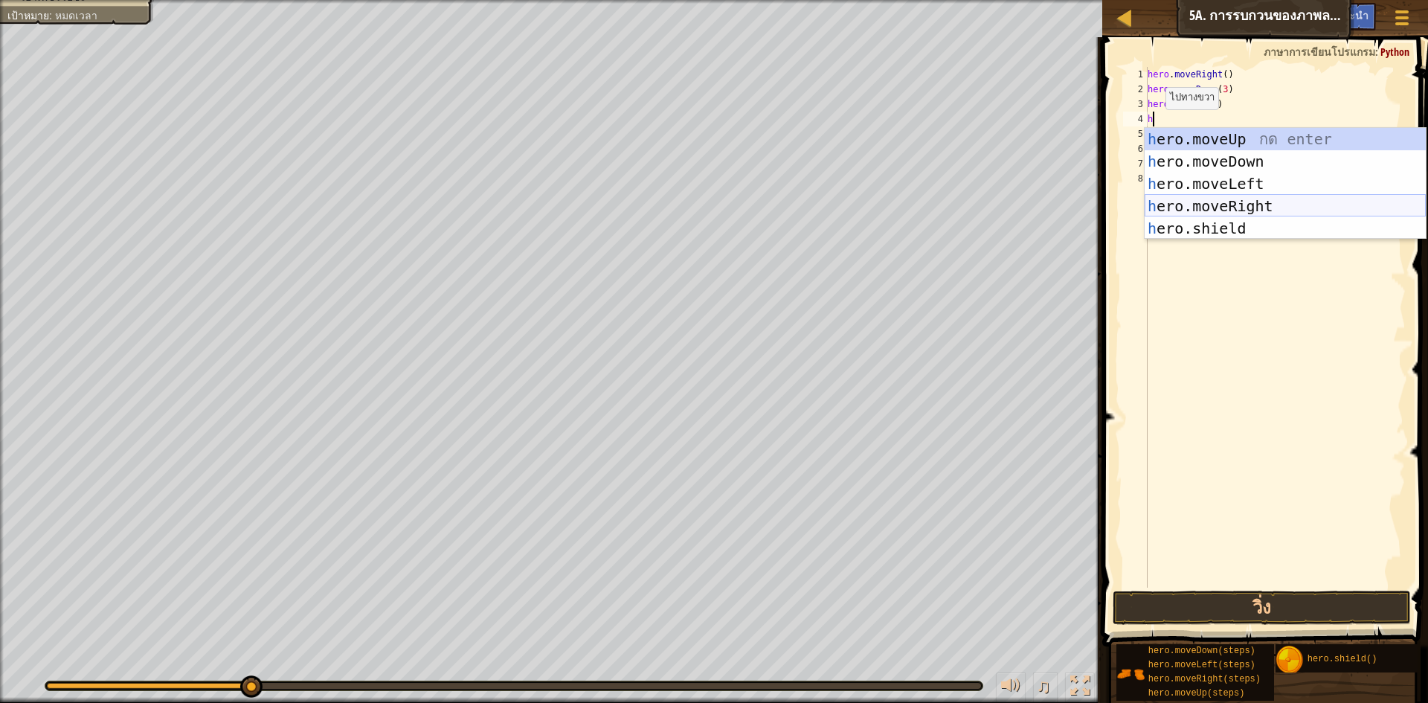
click at [1214, 202] on div "h ero.moveUp กด enter h ero.moveDown กด enter h ero.moveLeft กด enter h ero.mov…" at bounding box center [1285, 206] width 281 height 156
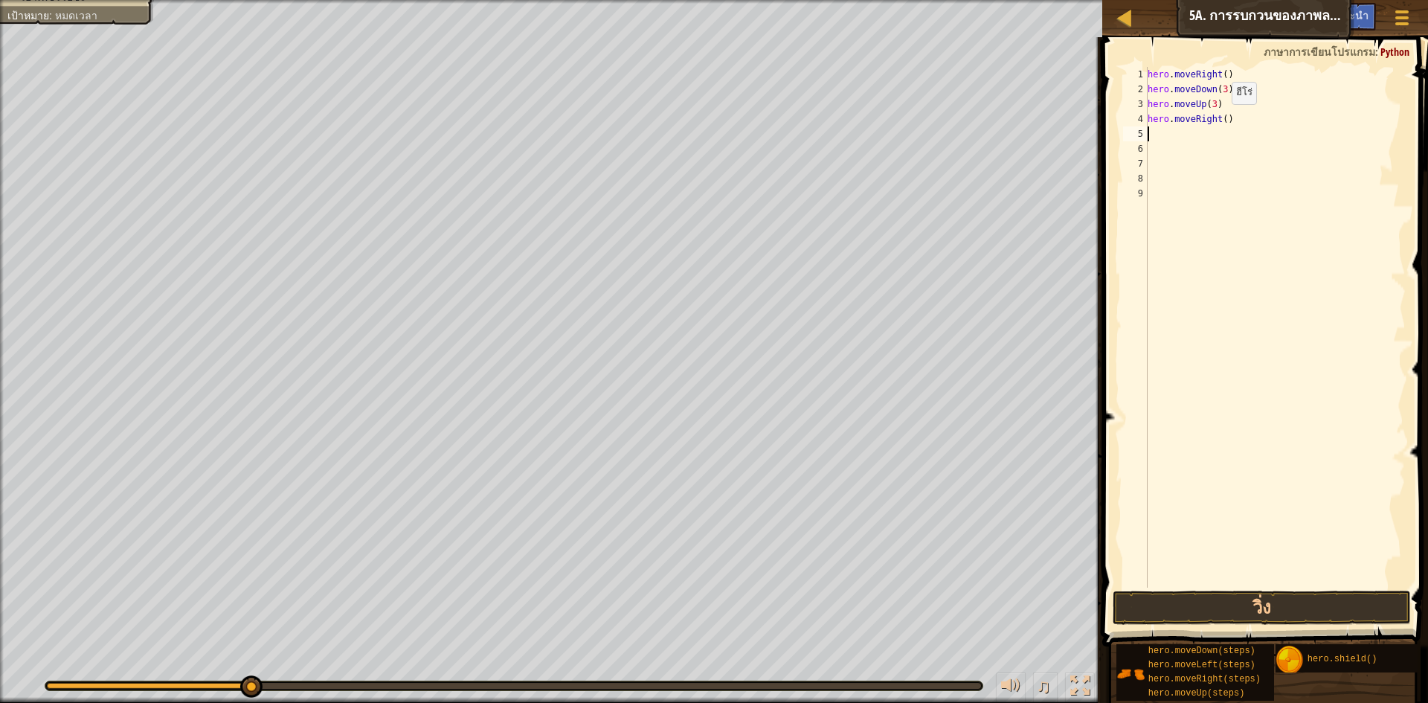
click at [1219, 119] on div "hero . moveRight ( ) hero . moveDown ( 3 ) hero . moveUp ( 3 ) hero . moveRight…" at bounding box center [1275, 342] width 261 height 550
click at [1350, 598] on button "วิ่ง" at bounding box center [1262, 607] width 298 height 34
type textarea ")"
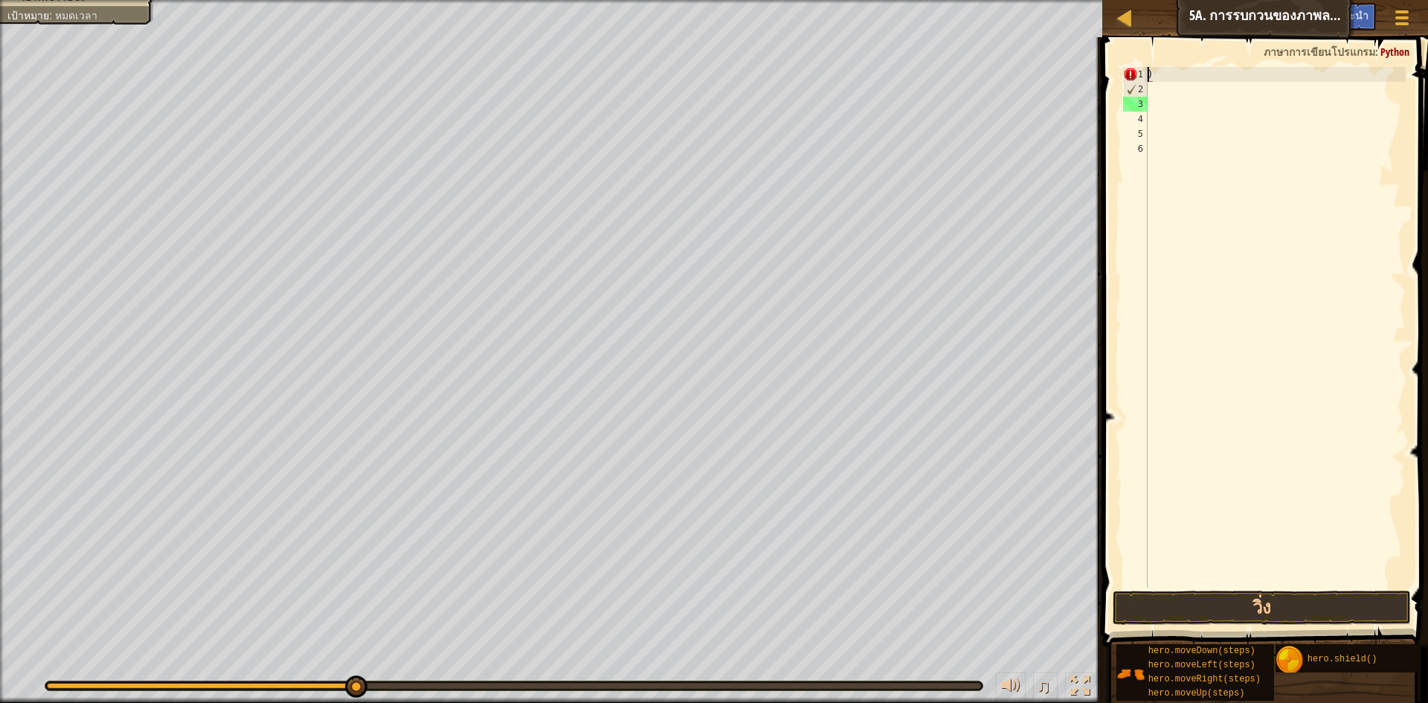
click at [1163, 65] on span at bounding box center [1267, 320] width 338 height 653
click at [1176, 71] on div ")" at bounding box center [1275, 342] width 261 height 550
type textarea "h"
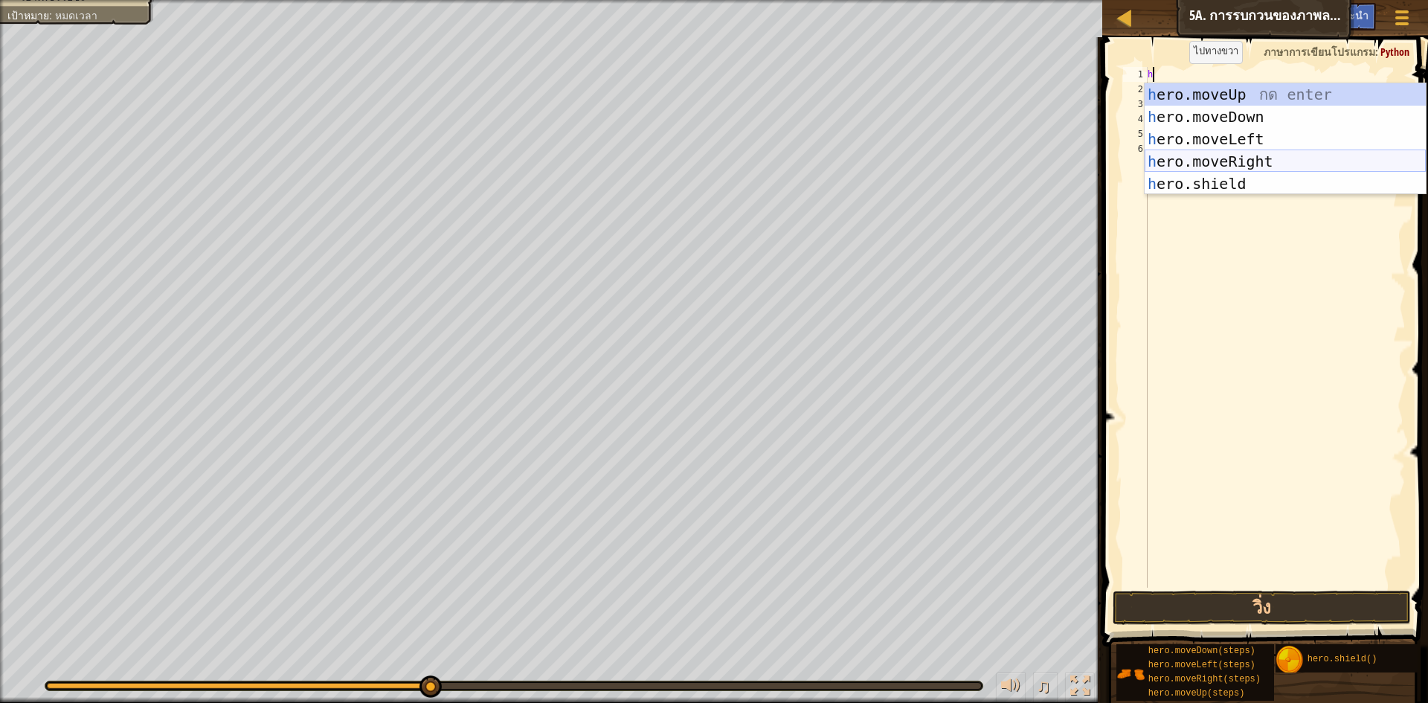
click at [1208, 167] on div "h ero.moveUp กด enter h ero.moveDown กด enter h ero.moveLeft กด enter h ero.mov…" at bounding box center [1285, 161] width 281 height 156
type textarea "h"
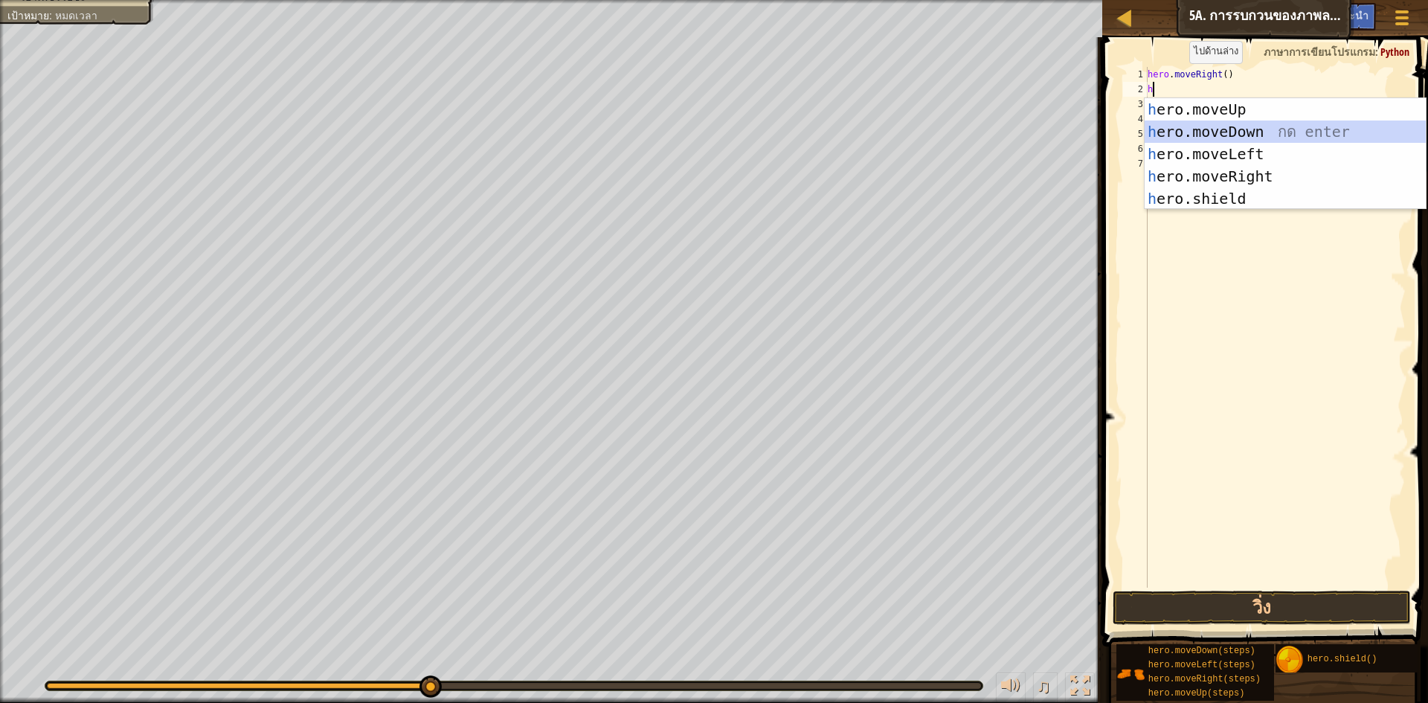
click at [1217, 123] on div "h ero.moveUp กด enter h ero.moveDown กด enter h ero.moveLeft กด enter h ero.mov…" at bounding box center [1285, 176] width 281 height 156
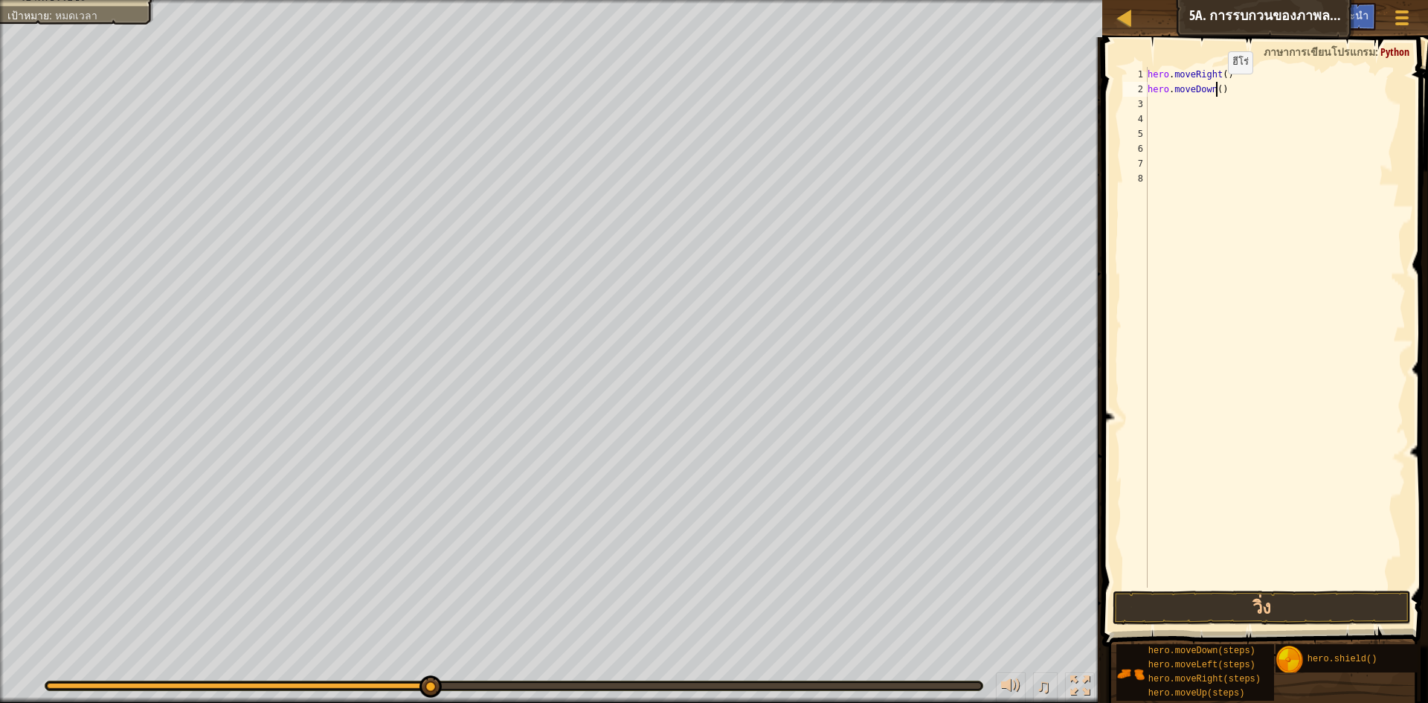
click at [1215, 88] on div "hero . moveRight ( ) hero . moveDown ( )" at bounding box center [1275, 342] width 261 height 550
type textarea "hero.moveDown(2)"
click at [1155, 111] on div "hero . moveRight ( ) hero . moveDown ( 2 )" at bounding box center [1275, 342] width 261 height 550
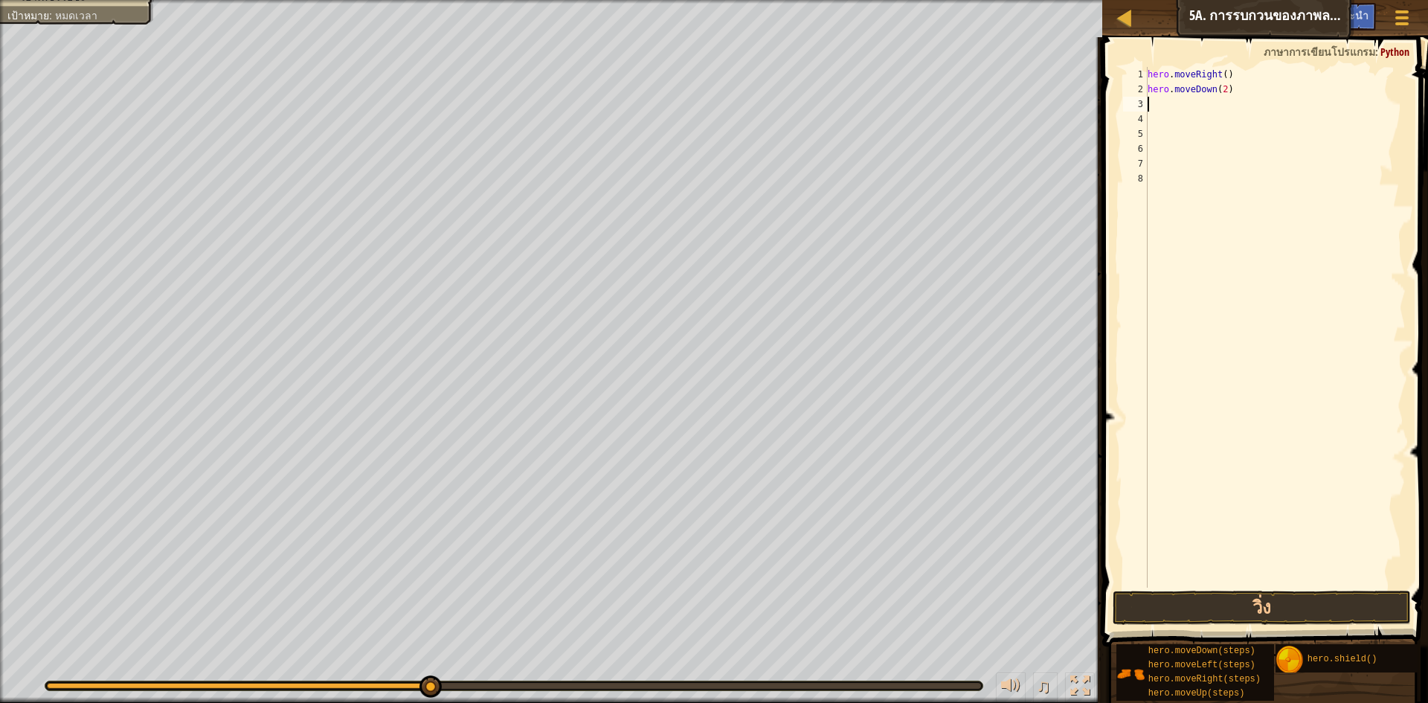
type textarea "h"
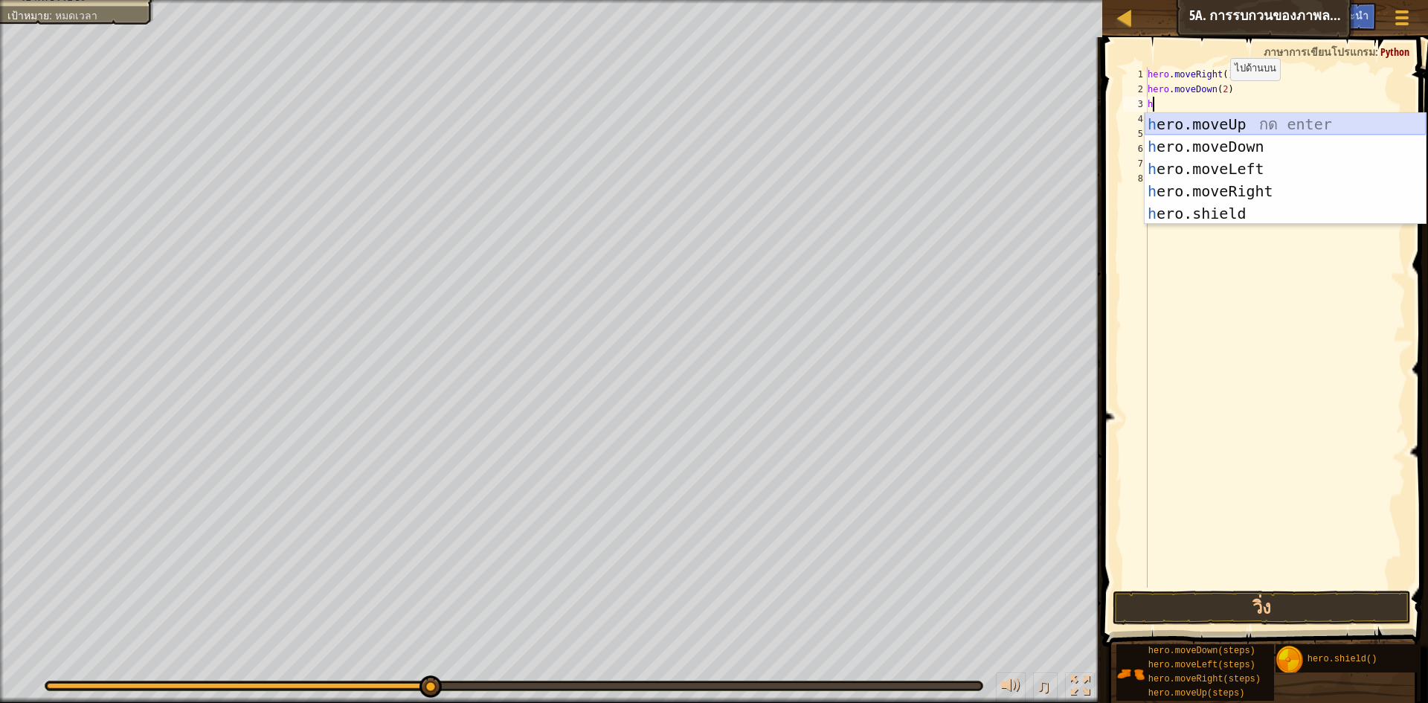
click at [1215, 123] on div "h ero.moveUp กด enter h ero.moveDown กด enter h ero.moveLeft กด enter h ero.mov…" at bounding box center [1285, 191] width 281 height 156
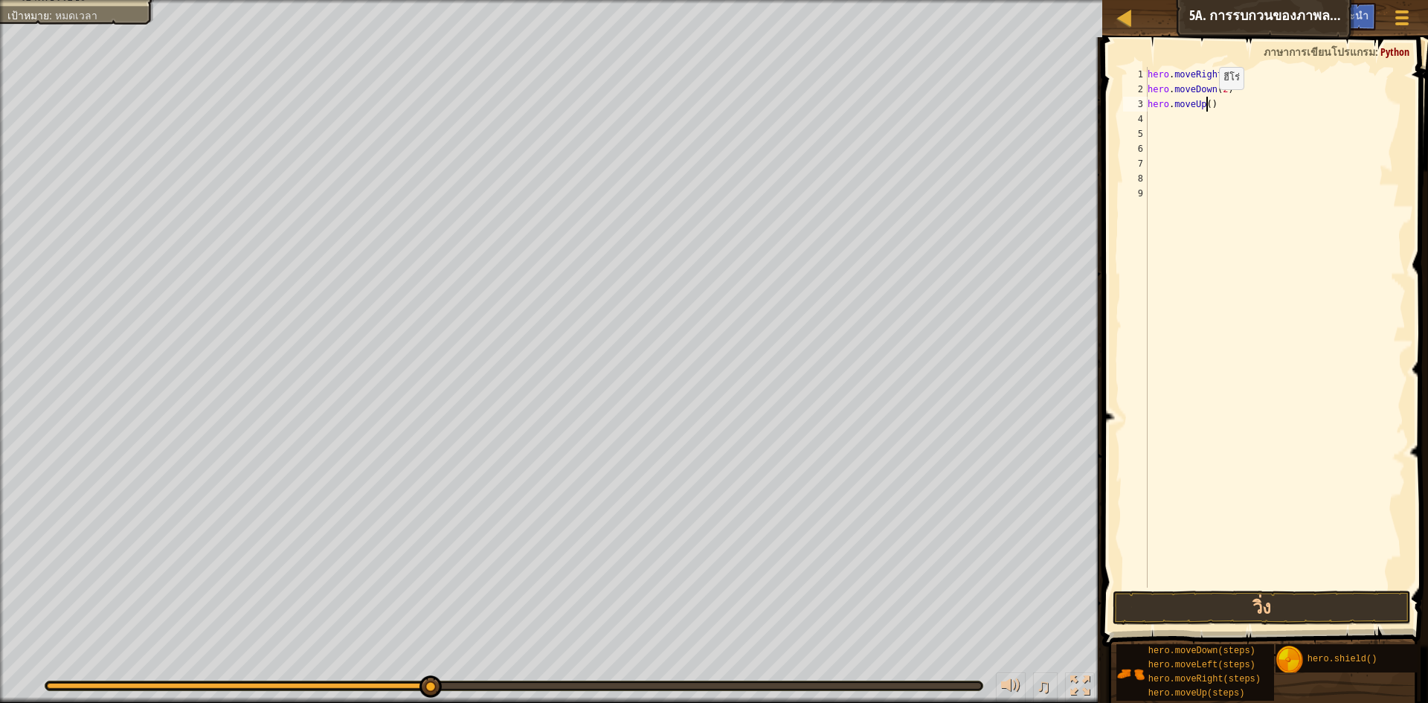
click at [1206, 104] on div "hero . moveRight ( ) hero . moveDown ( 2 ) hero . moveUp ( )" at bounding box center [1275, 342] width 261 height 550
click at [1219, 89] on div "hero . moveRight ( ) hero . moveDown ( 2 ) hero . moveUp ( 2 )" at bounding box center [1275, 342] width 261 height 550
type textarea "hero.moveDown(3)"
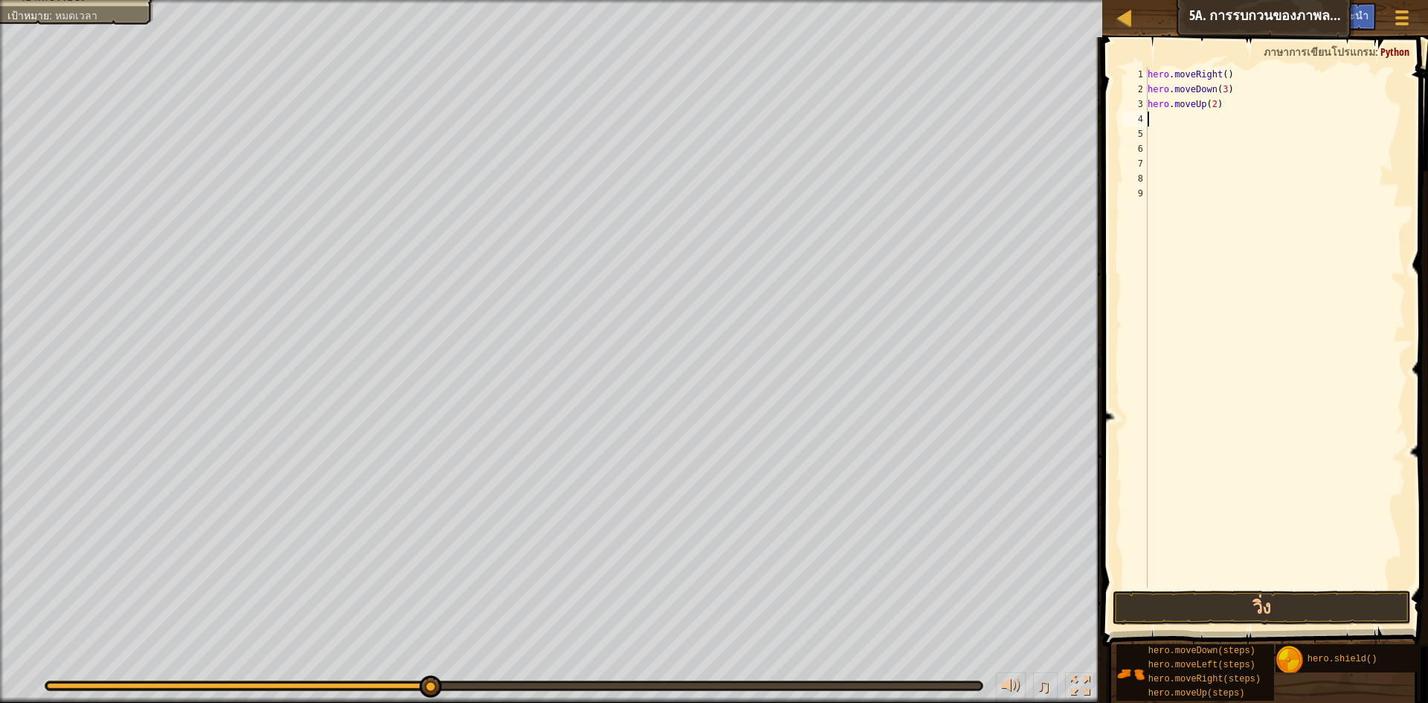
click at [1159, 119] on div "hero . moveRight ( ) hero . moveDown ( 3 ) hero . moveUp ( 2 )" at bounding box center [1275, 342] width 261 height 550
type textarea "h"
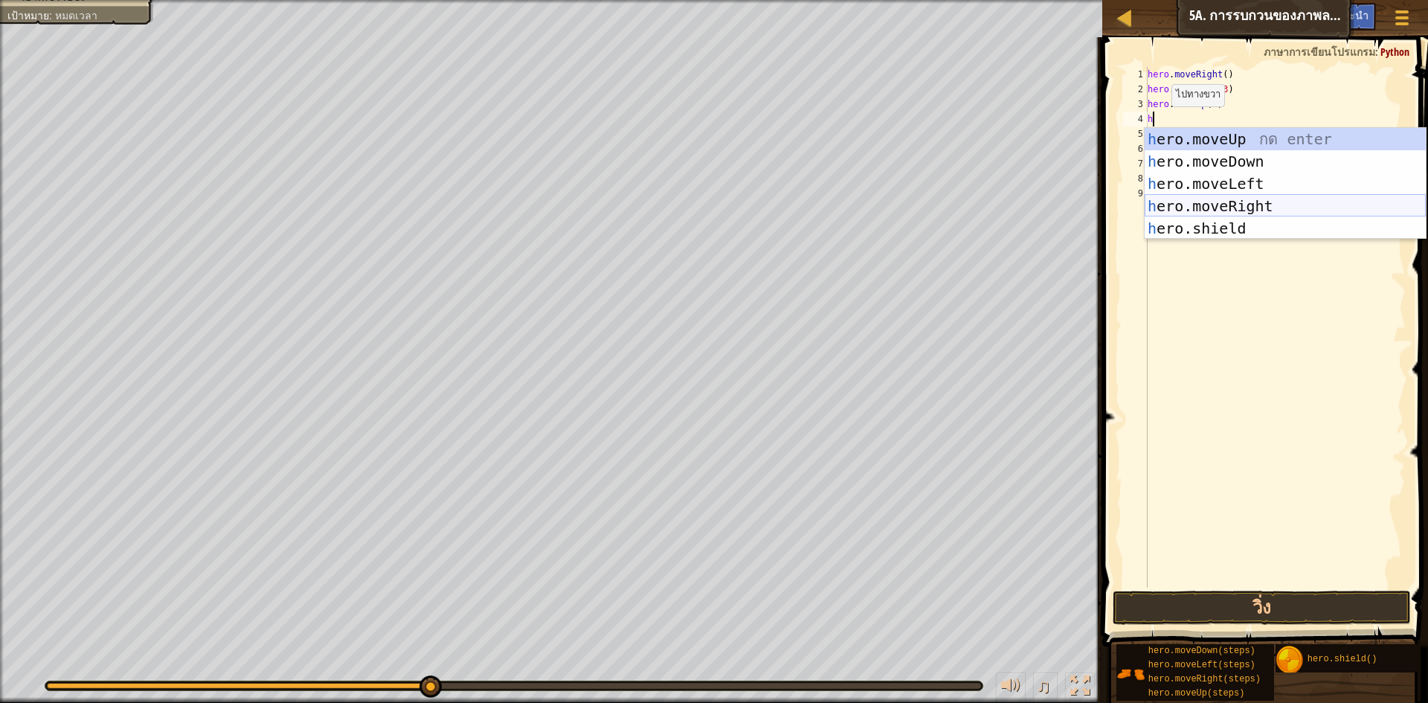
click at [1221, 196] on div "h ero.moveUp กด enter h ero.moveDown กด enter h ero.moveLeft กด enter h ero.mov…" at bounding box center [1285, 206] width 281 height 156
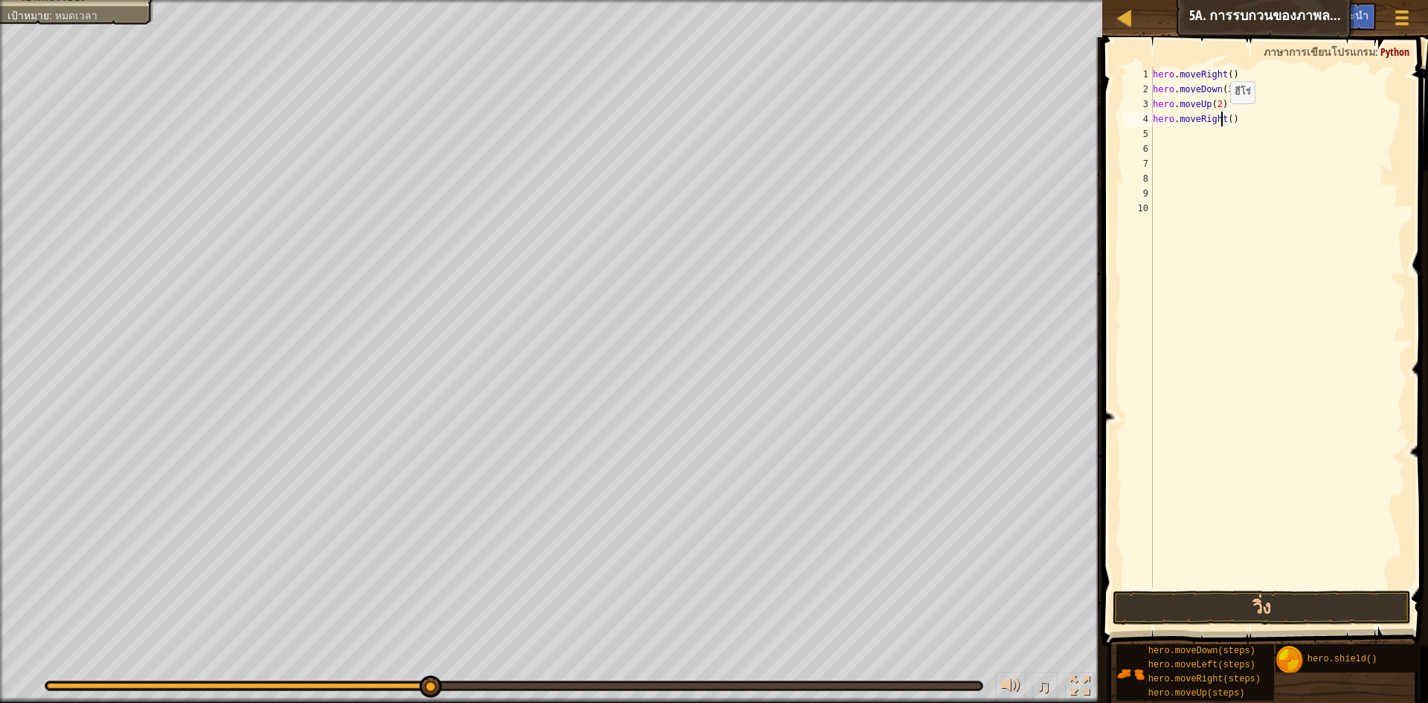
click at [1223, 118] on div "hero . moveRight ( ) hero . moveDown ( 3 ) hero . moveUp ( 2 ) hero . moveRight…" at bounding box center [1278, 342] width 257 height 550
click at [1225, 118] on div "hero . moveRight ( ) hero . moveDown ( 3 ) hero . moveUp ( 2 ) hero . moveRight…" at bounding box center [1278, 342] width 257 height 550
type textarea "hero.moveRight(3)"
click at [1203, 611] on button "วิ่ง" at bounding box center [1262, 607] width 298 height 34
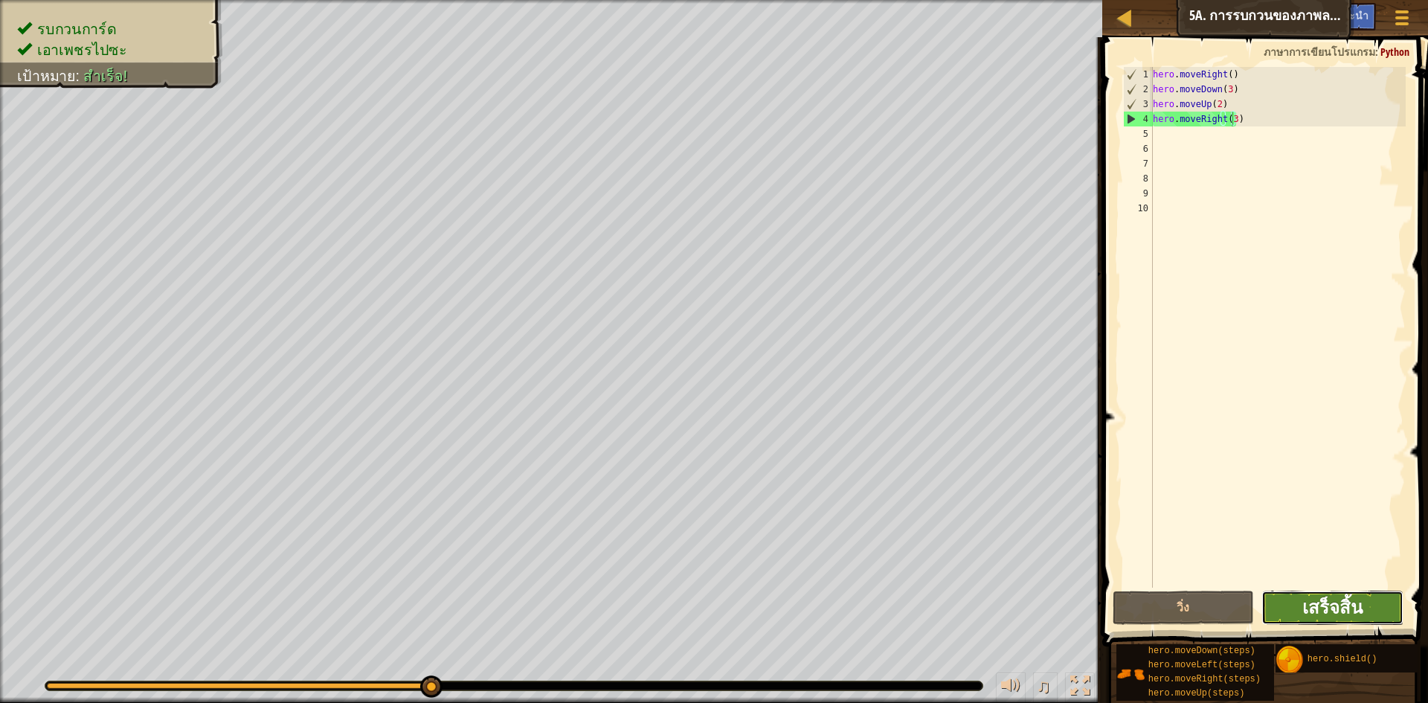
click at [1357, 602] on span "เสร็จสิ้น" at bounding box center [1332, 607] width 60 height 24
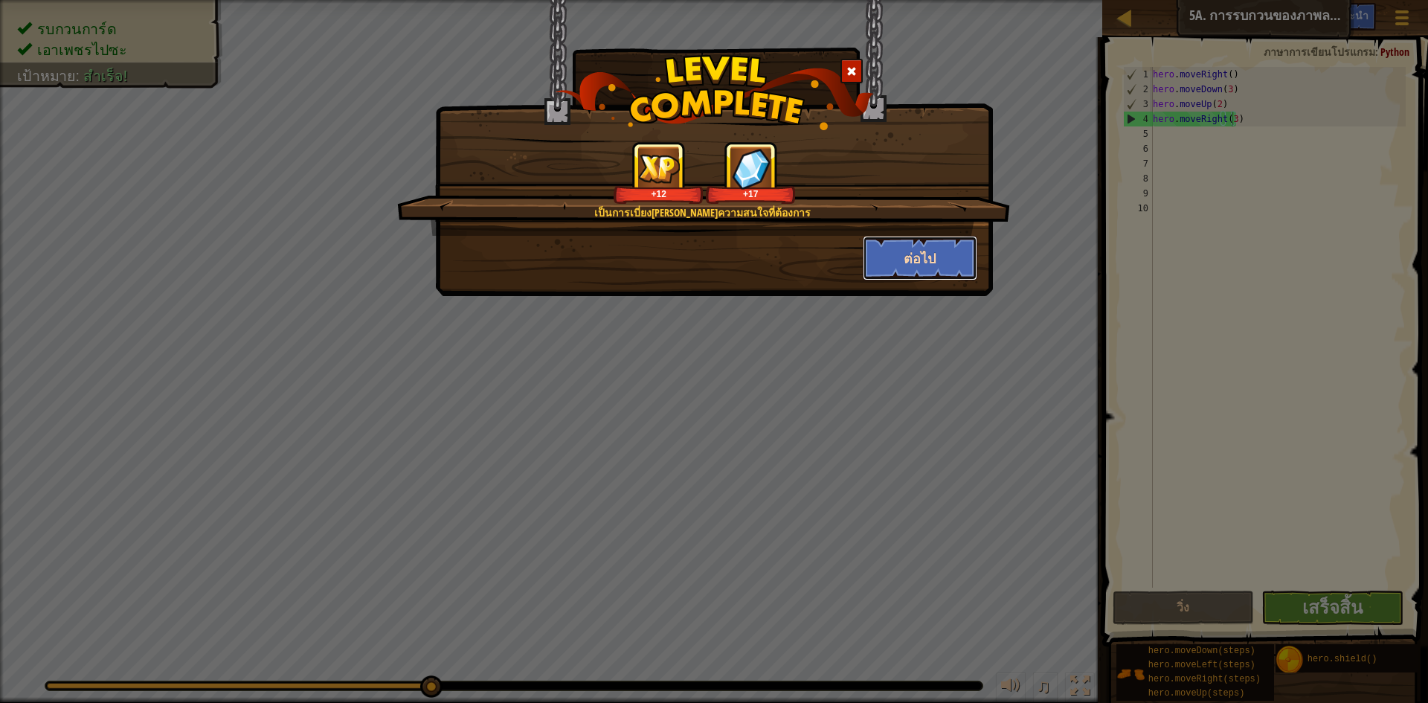
click at [942, 268] on button "ต่อไป" at bounding box center [920, 258] width 115 height 45
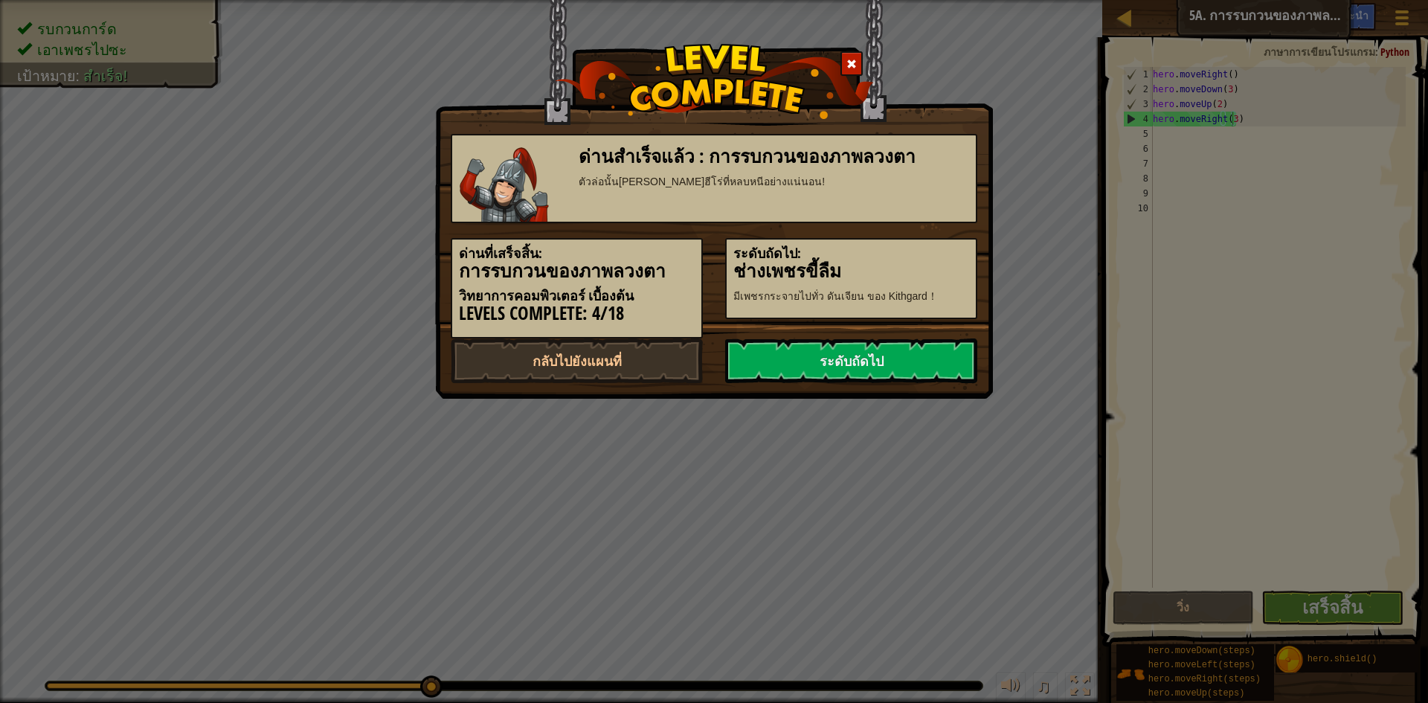
click at [942, 264] on h3 "ช่างเพชรขี้ลืม" at bounding box center [851, 271] width 236 height 20
click at [860, 359] on link "ระดับถัดไป" at bounding box center [851, 360] width 252 height 45
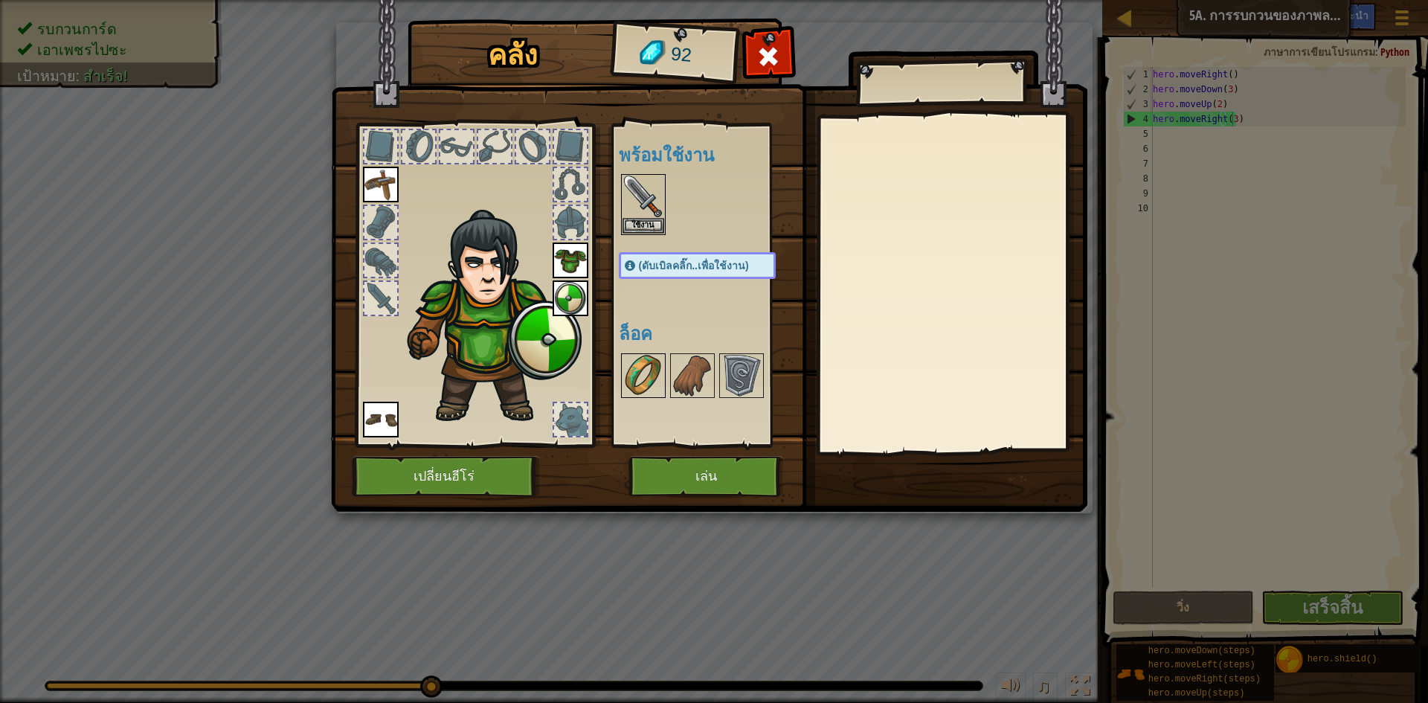
click at [648, 364] on img at bounding box center [643, 376] width 42 height 42
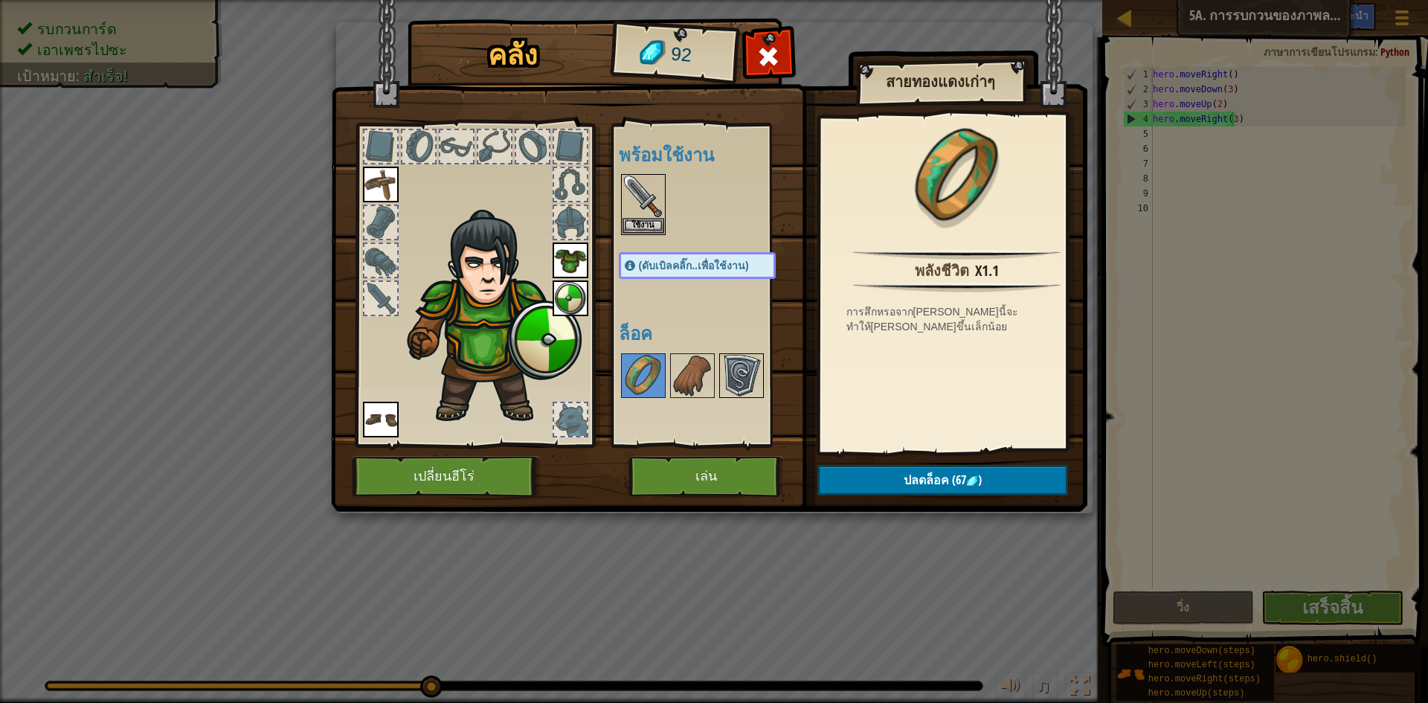
click at [727, 356] on img at bounding box center [742, 376] width 42 height 42
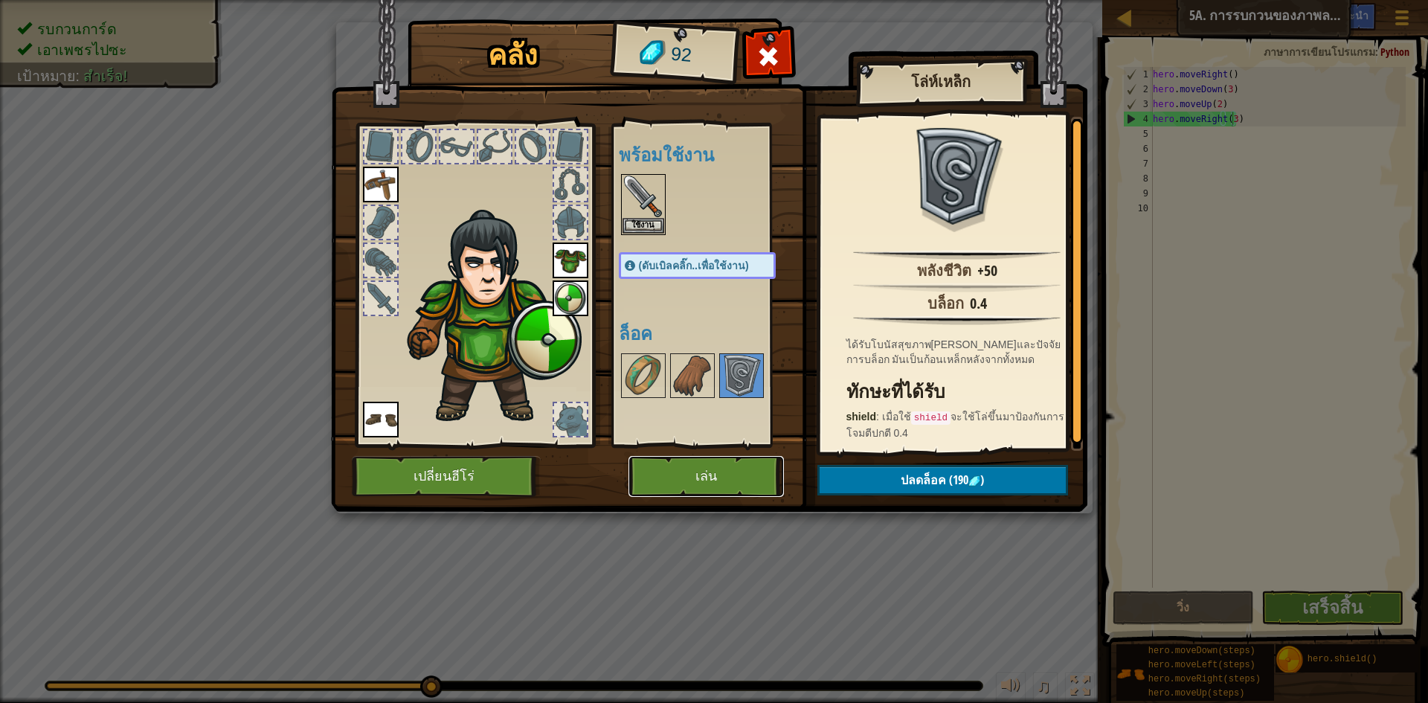
click at [733, 462] on button "เล่น" at bounding box center [705, 476] width 155 height 41
